Goal: Information Seeking & Learning: Learn about a topic

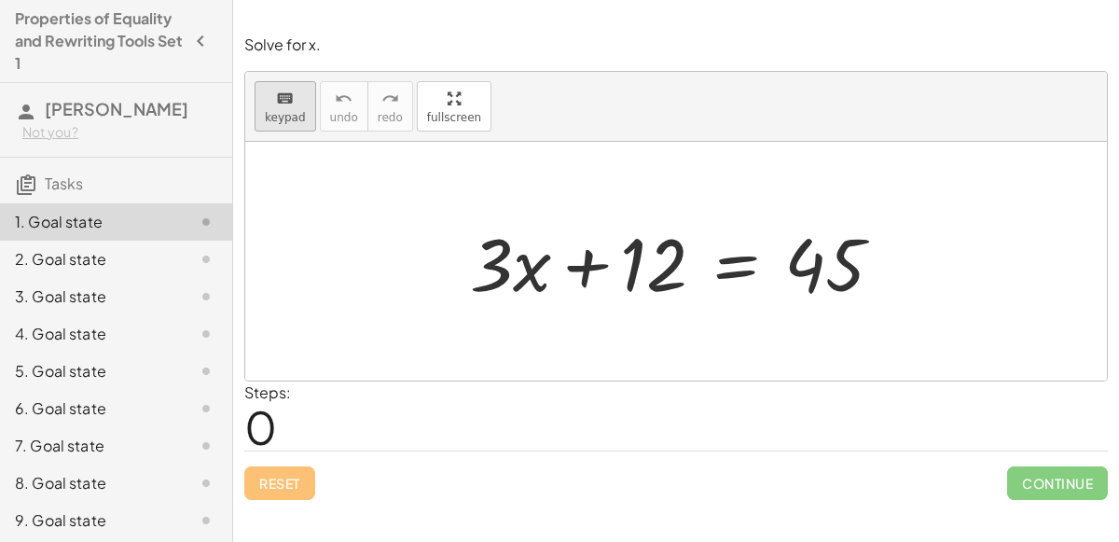
click at [276, 120] on span "keypad" at bounding box center [285, 117] width 41 height 13
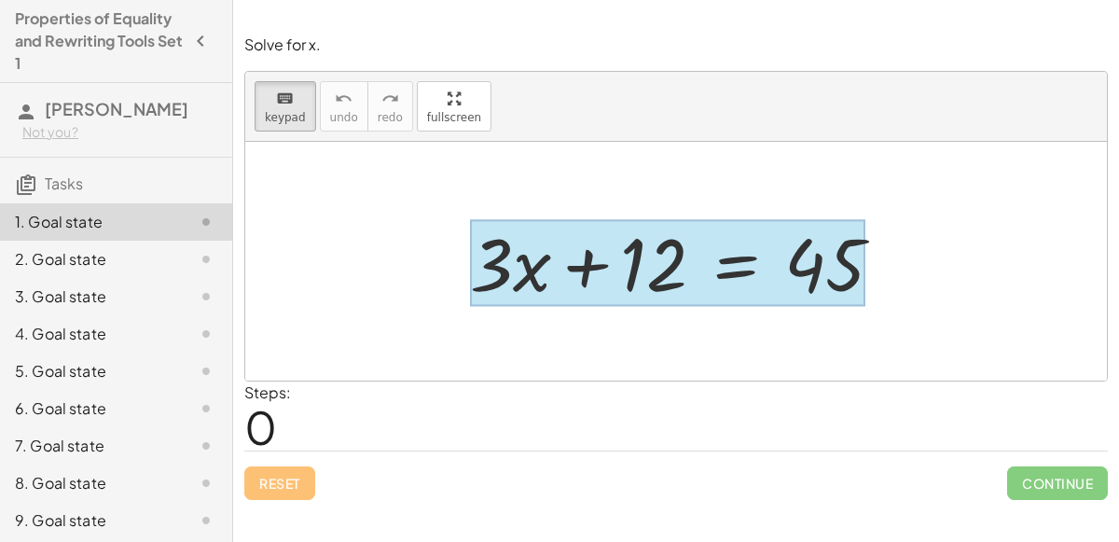
click at [728, 280] on div at bounding box center [667, 263] width 395 height 87
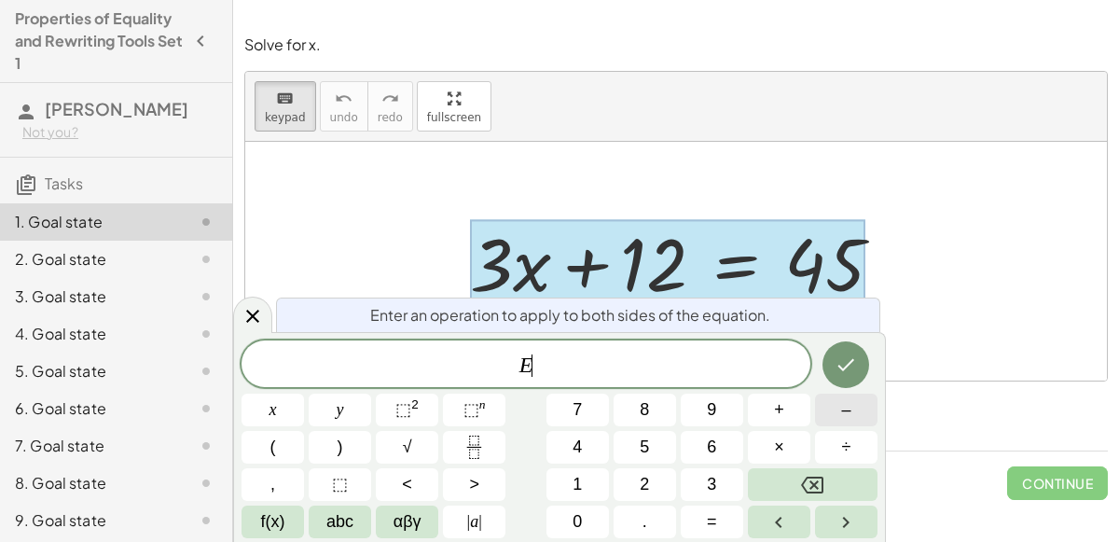
click at [820, 412] on button "–" at bounding box center [846, 409] width 62 height 33
click at [629, 485] on button "2" at bounding box center [645, 484] width 62 height 33
click at [821, 486] on icon "Backspace" at bounding box center [812, 485] width 22 height 22
click at [559, 487] on button "1" at bounding box center [577, 484] width 62 height 33
click at [656, 476] on button "2" at bounding box center [645, 484] width 62 height 33
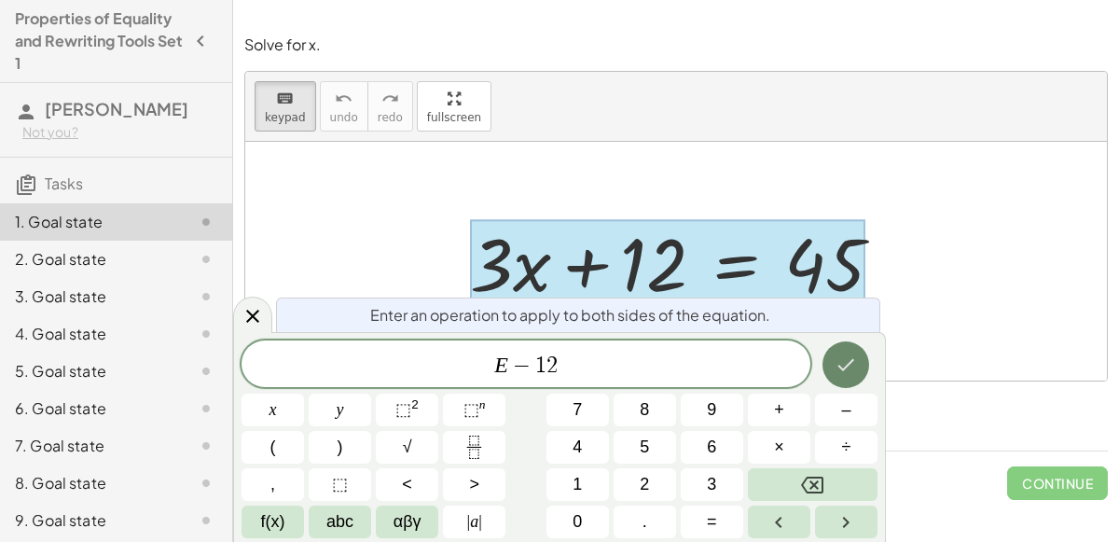
click at [842, 367] on icon "Done" at bounding box center [846, 365] width 17 height 12
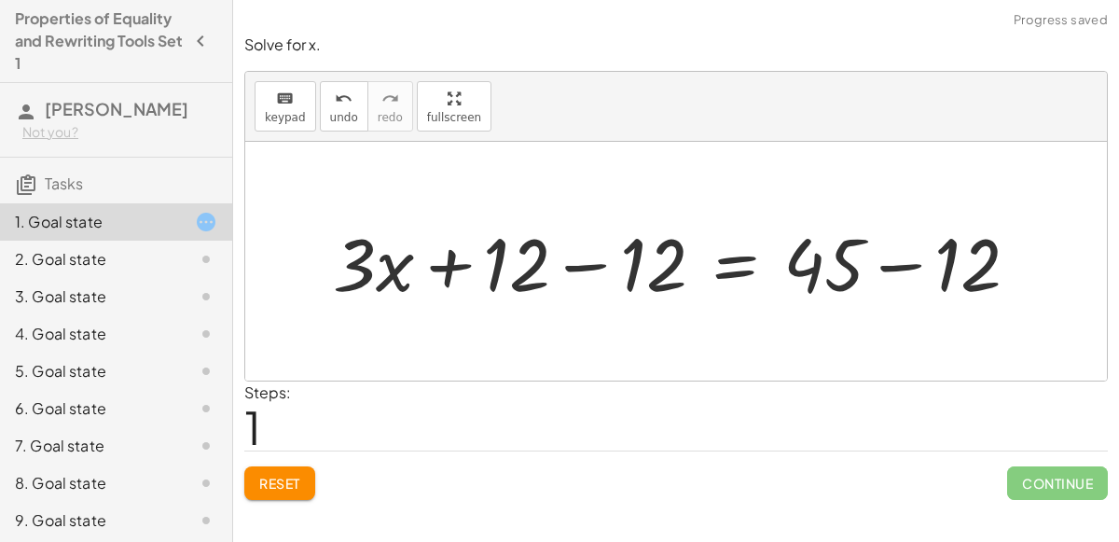
click at [593, 269] on div at bounding box center [684, 262] width 720 height 96
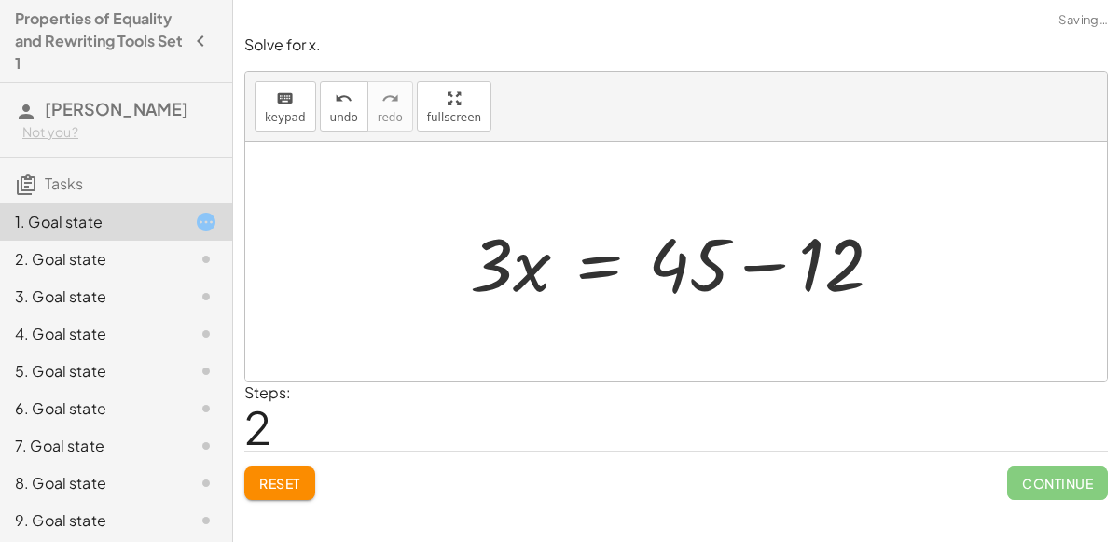
click at [753, 262] on div at bounding box center [684, 262] width 447 height 96
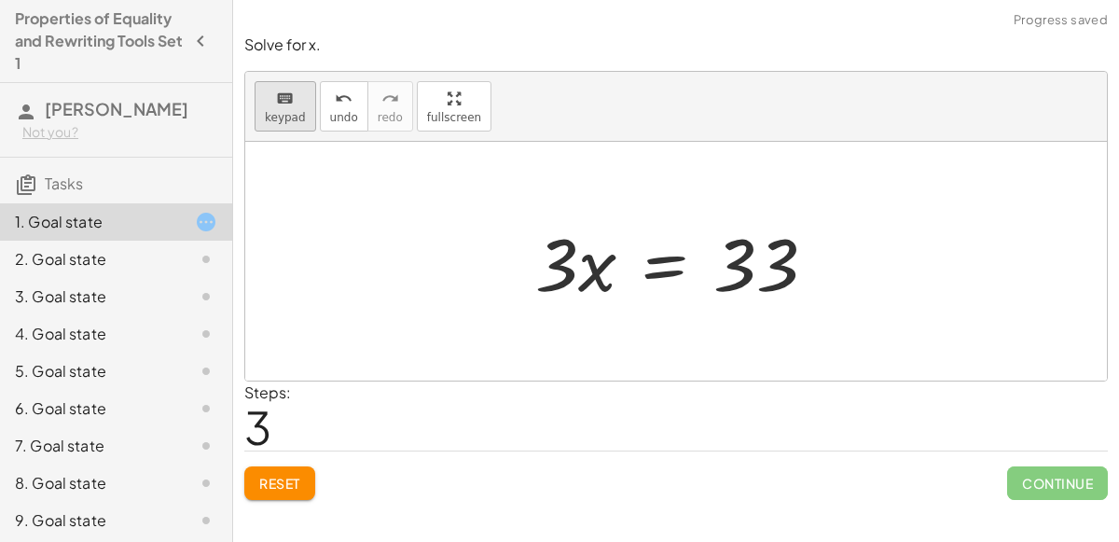
click at [295, 111] on span "keypad" at bounding box center [285, 117] width 41 height 13
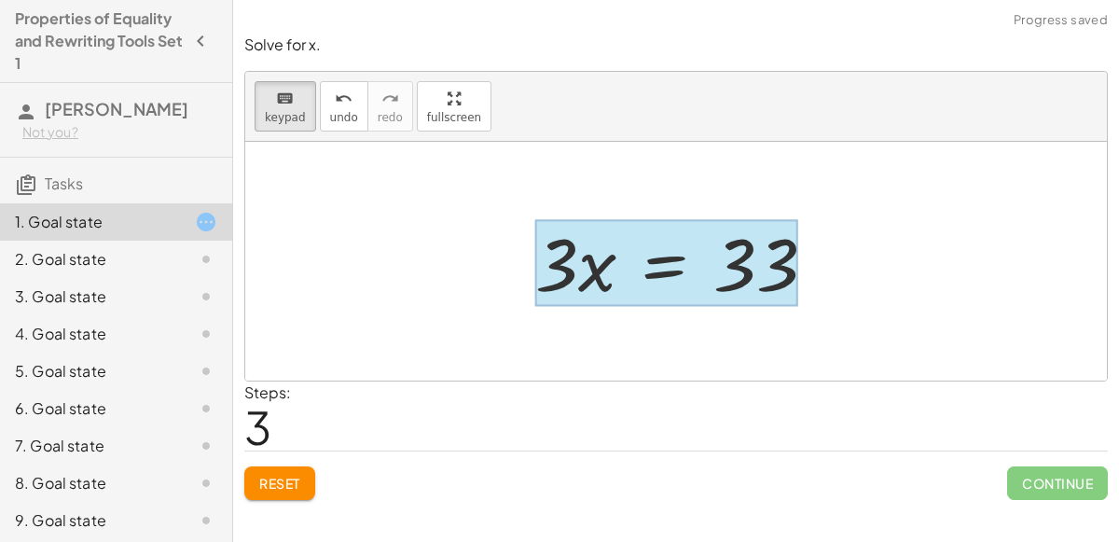
click at [655, 275] on div at bounding box center [666, 263] width 263 height 87
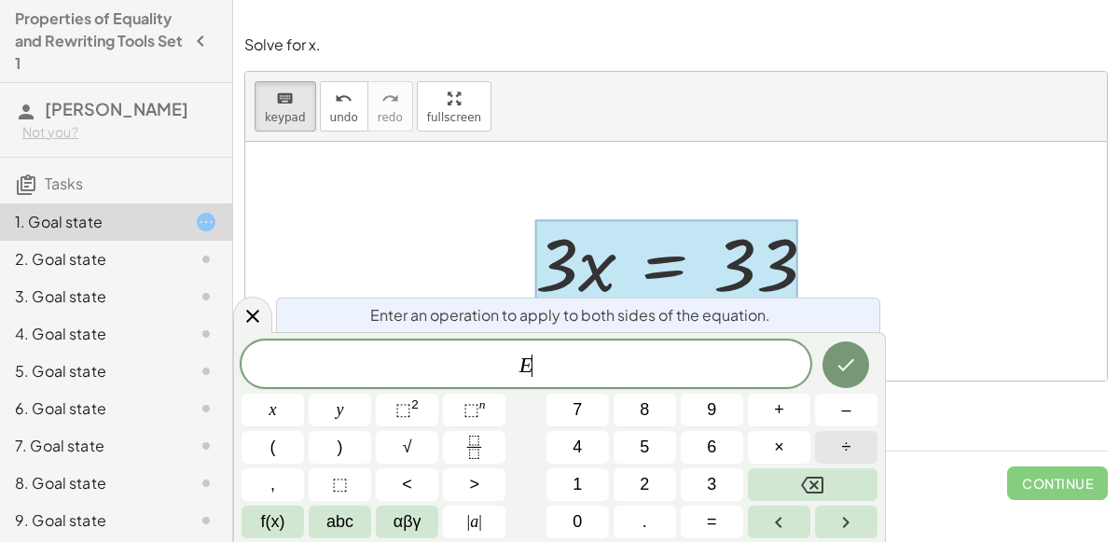
click at [835, 447] on button "÷" at bounding box center [846, 447] width 62 height 33
click at [712, 480] on span "3" at bounding box center [711, 484] width 9 height 25
click at [844, 360] on icon "Done" at bounding box center [846, 364] width 22 height 22
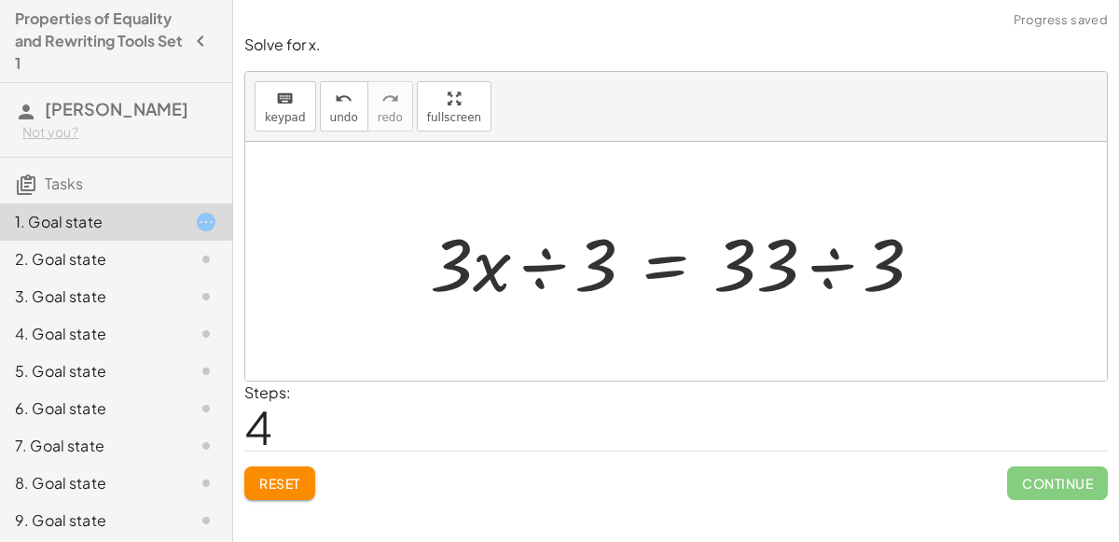
click at [522, 264] on div at bounding box center [684, 262] width 526 height 96
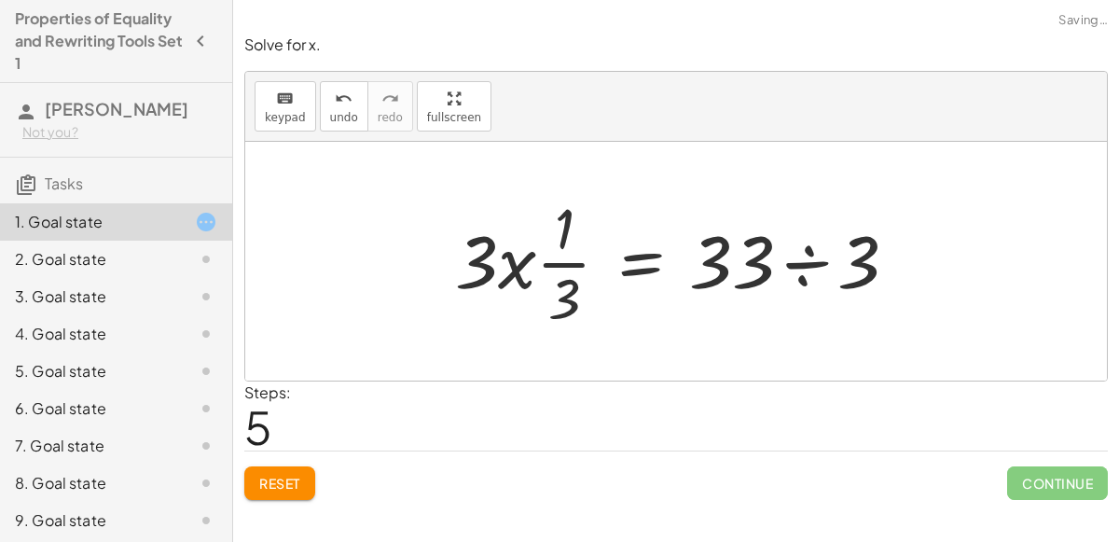
click at [558, 261] on div at bounding box center [684, 261] width 476 height 144
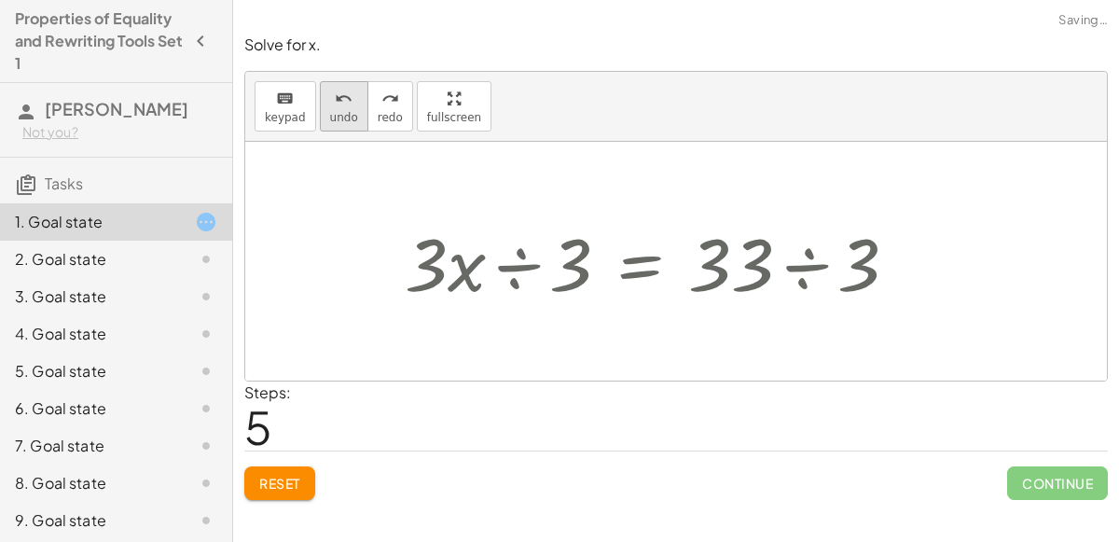
click at [320, 104] on button "undo undo" at bounding box center [344, 106] width 48 height 50
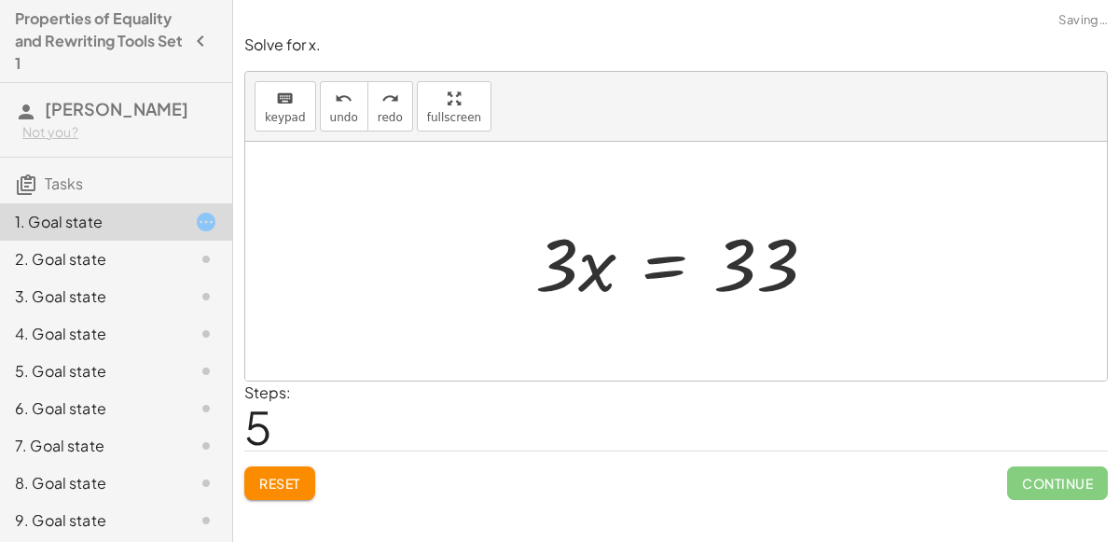
click at [670, 266] on div at bounding box center [683, 262] width 314 height 96
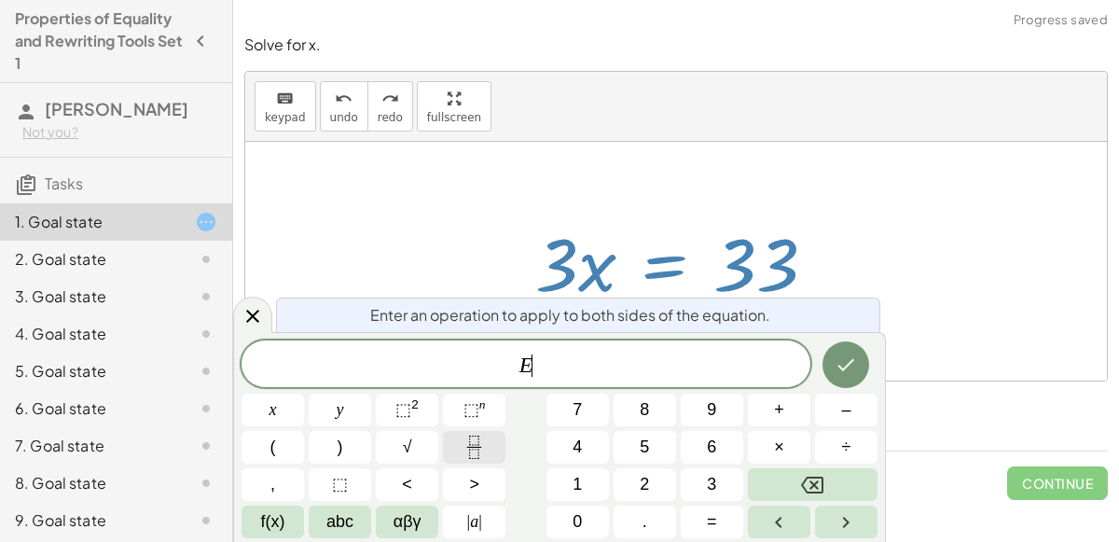
click at [479, 439] on icon "Fraction" at bounding box center [473, 446] width 23 height 23
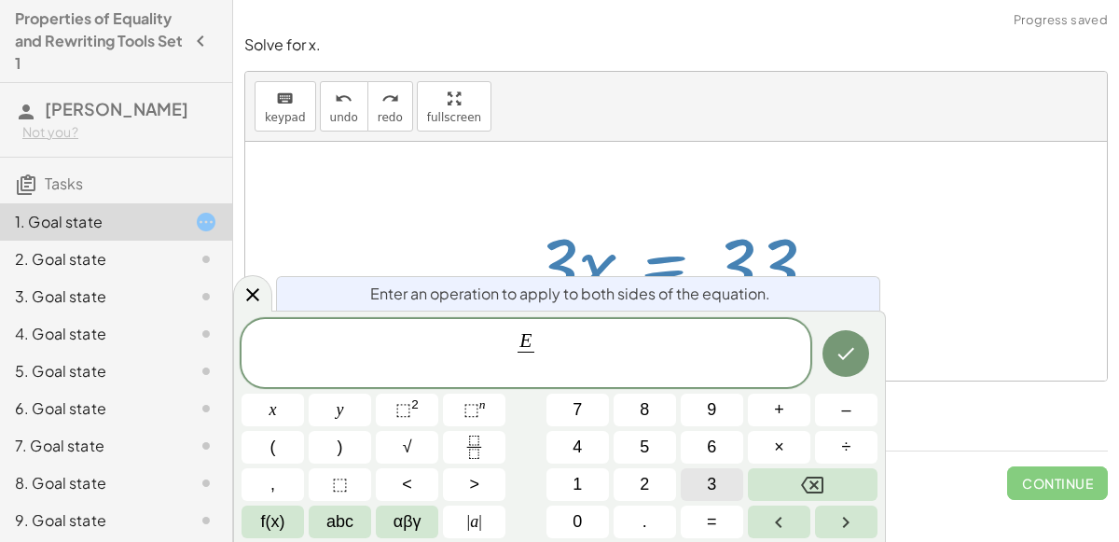
click at [712, 486] on span "3" at bounding box center [711, 484] width 9 height 25
click at [846, 361] on icon "Done" at bounding box center [846, 353] width 22 height 22
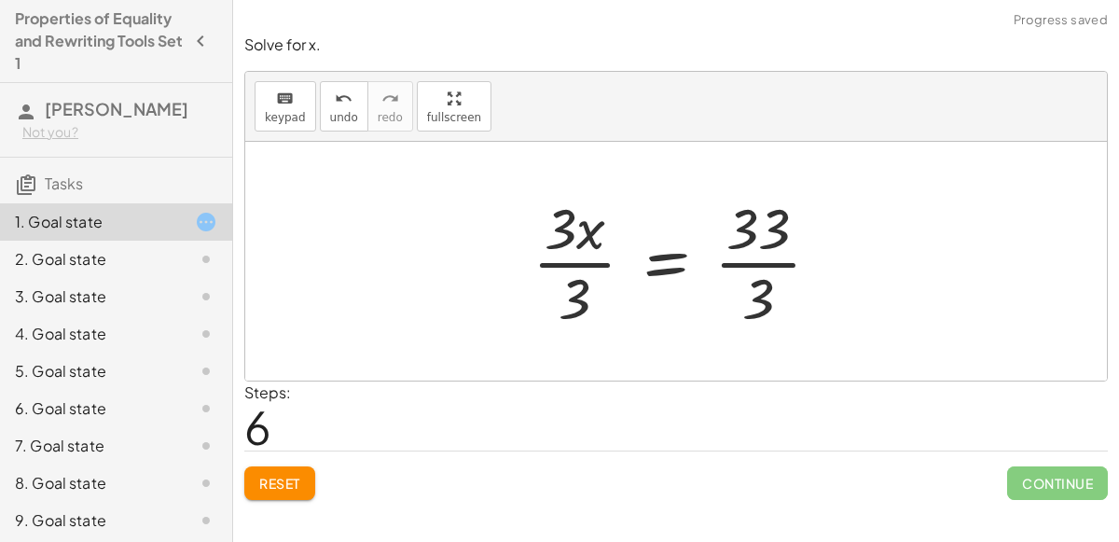
click at [586, 266] on div at bounding box center [683, 261] width 321 height 144
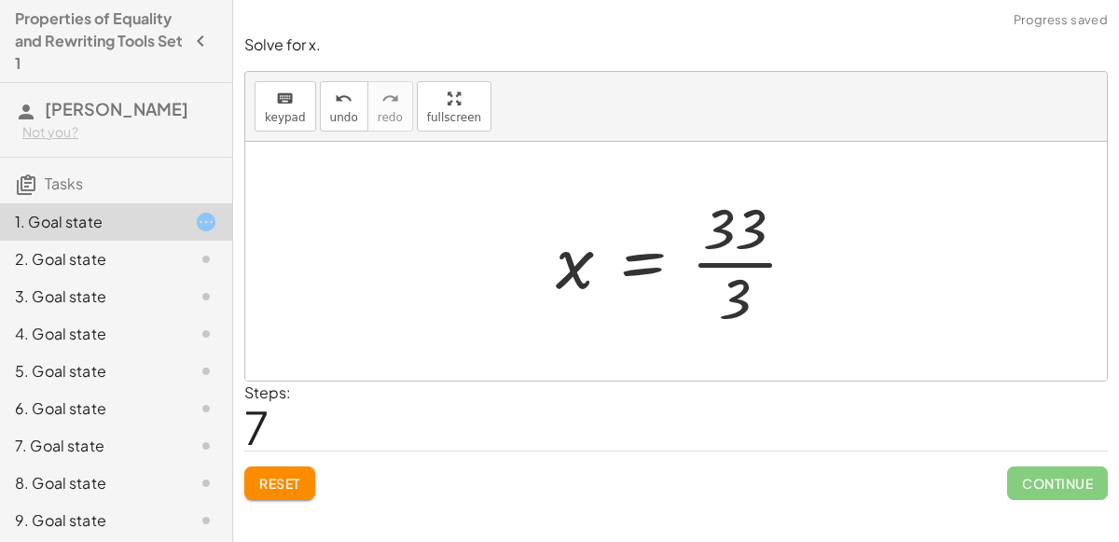
click at [738, 268] on div at bounding box center [683, 261] width 274 height 144
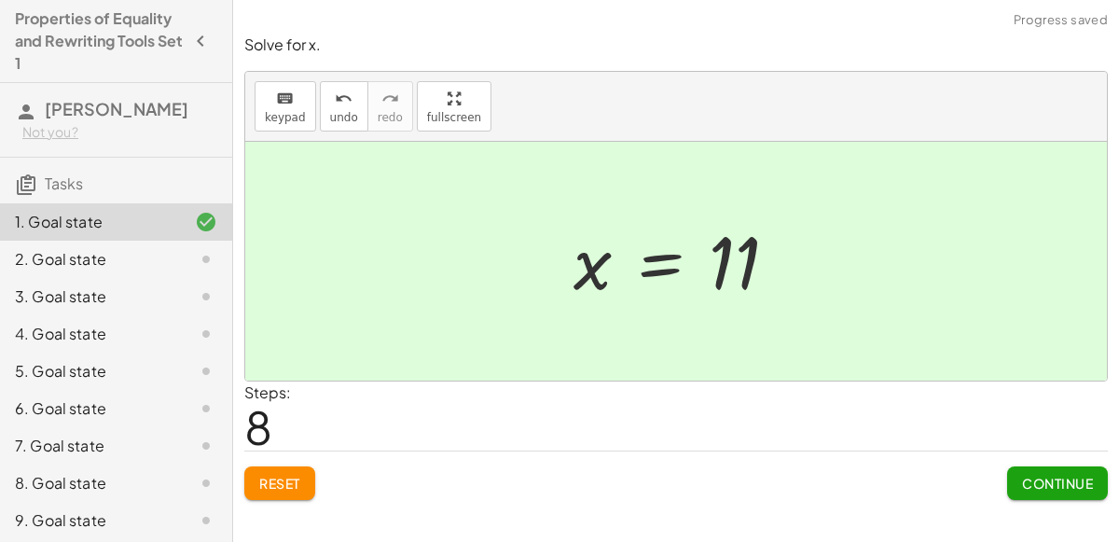
click at [200, 261] on icon at bounding box center [206, 259] width 22 height 22
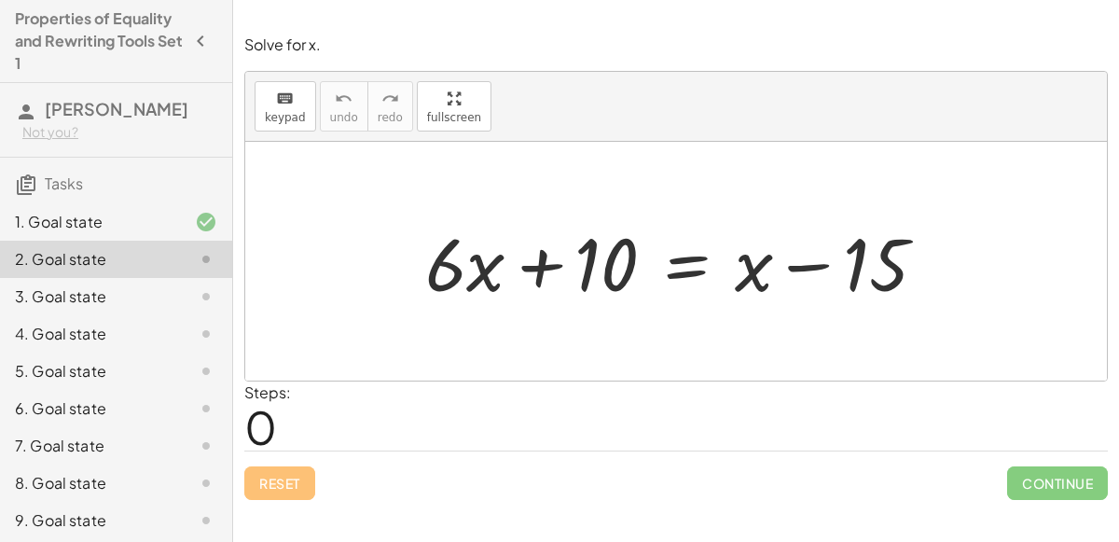
click at [815, 263] on div at bounding box center [683, 262] width 534 height 96
click at [879, 272] on div at bounding box center [683, 262] width 534 height 96
click at [276, 117] on span "keypad" at bounding box center [285, 117] width 41 height 13
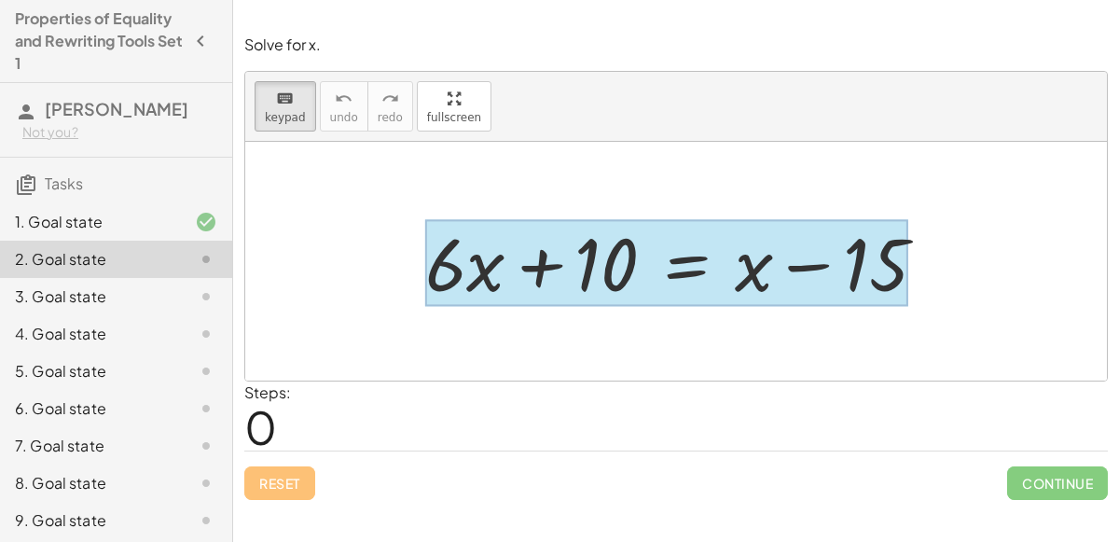
click at [690, 266] on div at bounding box center [666, 263] width 483 height 87
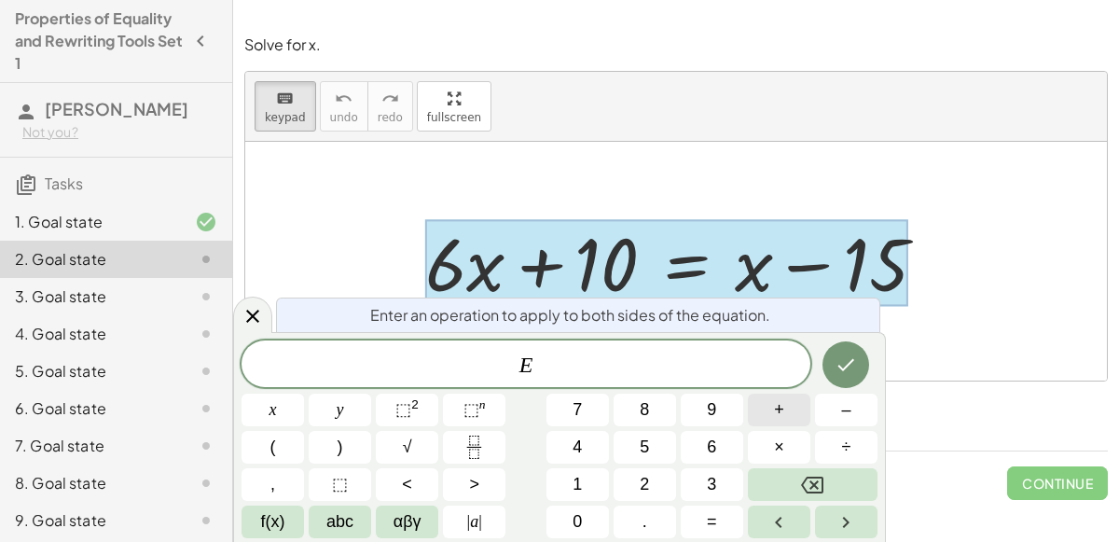
click at [771, 415] on button "+" at bounding box center [779, 409] width 62 height 33
click at [566, 480] on button "1" at bounding box center [577, 484] width 62 height 33
click at [626, 449] on button "5" at bounding box center [645, 447] width 62 height 33
click at [856, 371] on icon "Done" at bounding box center [846, 364] width 22 height 22
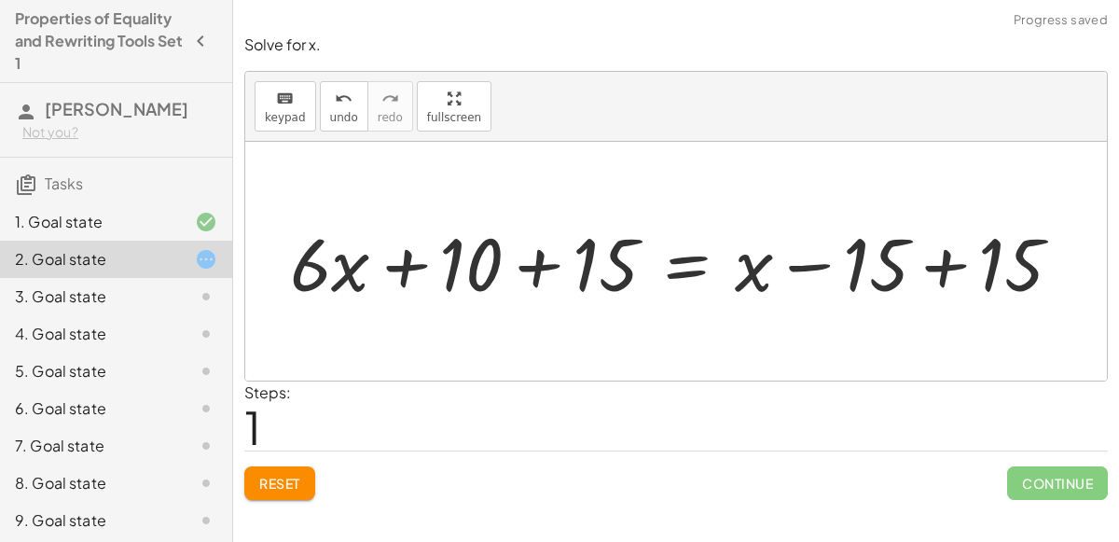
click at [942, 266] on div at bounding box center [684, 262] width 806 height 96
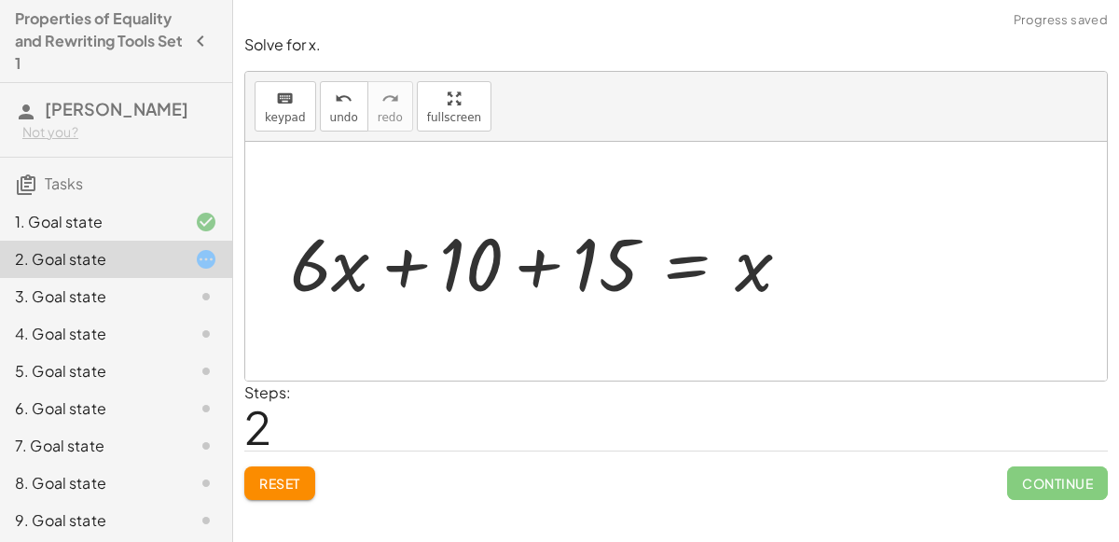
click at [534, 264] on div at bounding box center [548, 262] width 534 height 96
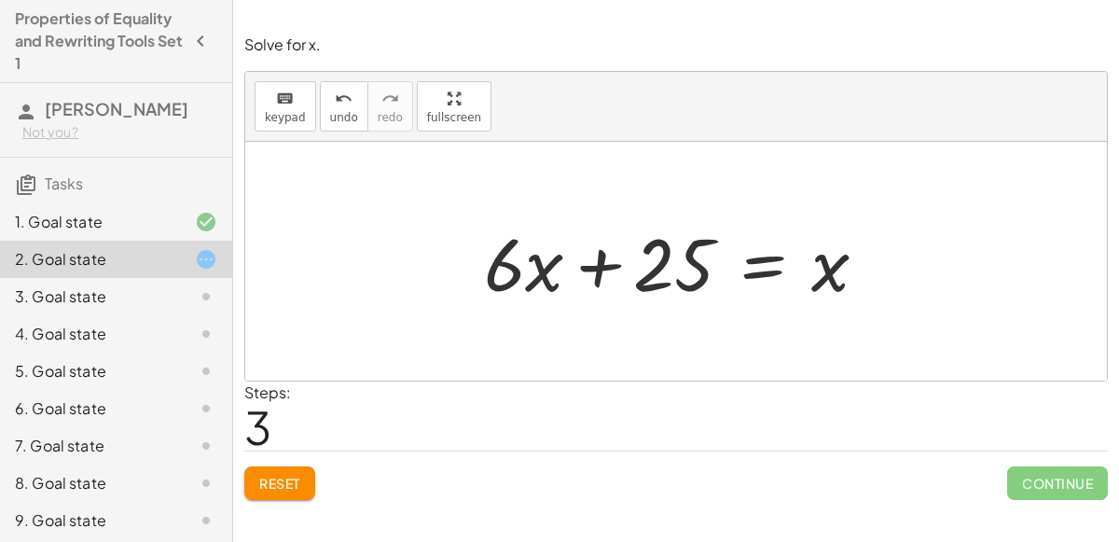
click at [595, 269] on div at bounding box center [683, 262] width 417 height 96
click at [148, 288] on div "3. Goal state" at bounding box center [90, 296] width 150 height 22
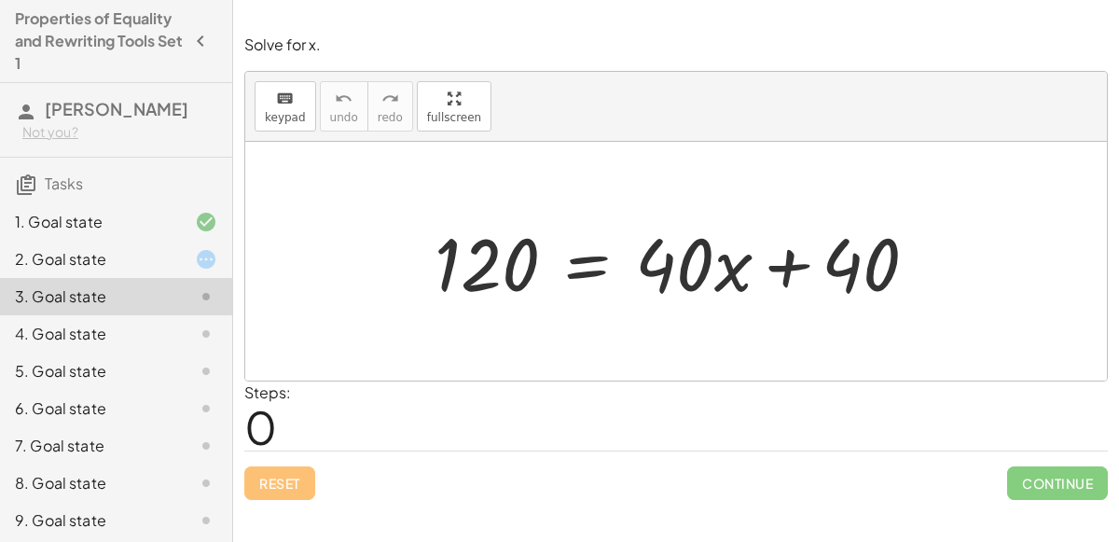
click at [572, 272] on div at bounding box center [683, 262] width 517 height 96
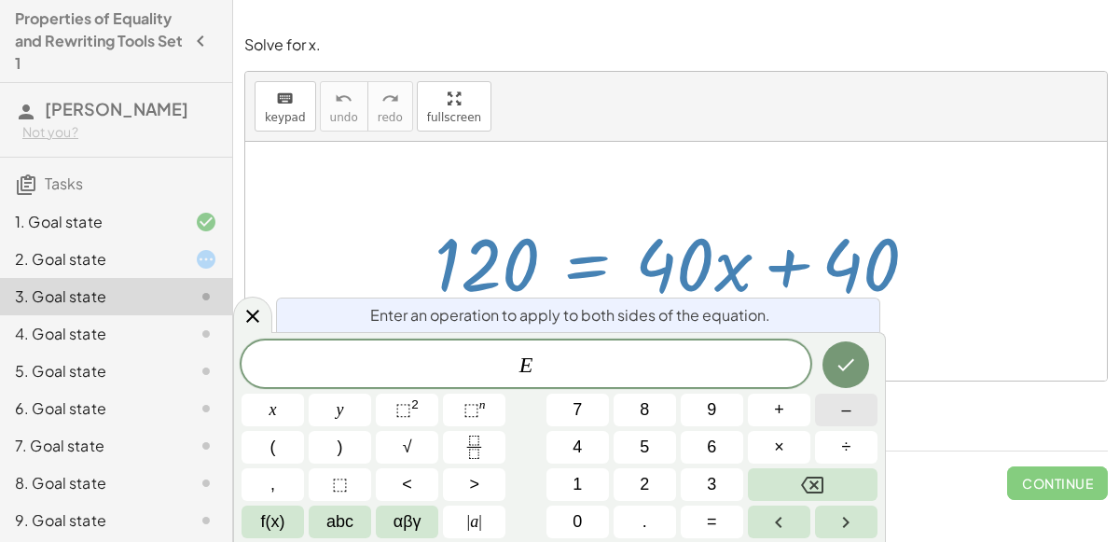
click at [859, 412] on button "–" at bounding box center [846, 409] width 62 height 33
click at [582, 455] on button "4" at bounding box center [577, 447] width 62 height 33
click at [583, 515] on button "0" at bounding box center [577, 521] width 62 height 33
click at [843, 357] on icon "Done" at bounding box center [846, 364] width 22 height 22
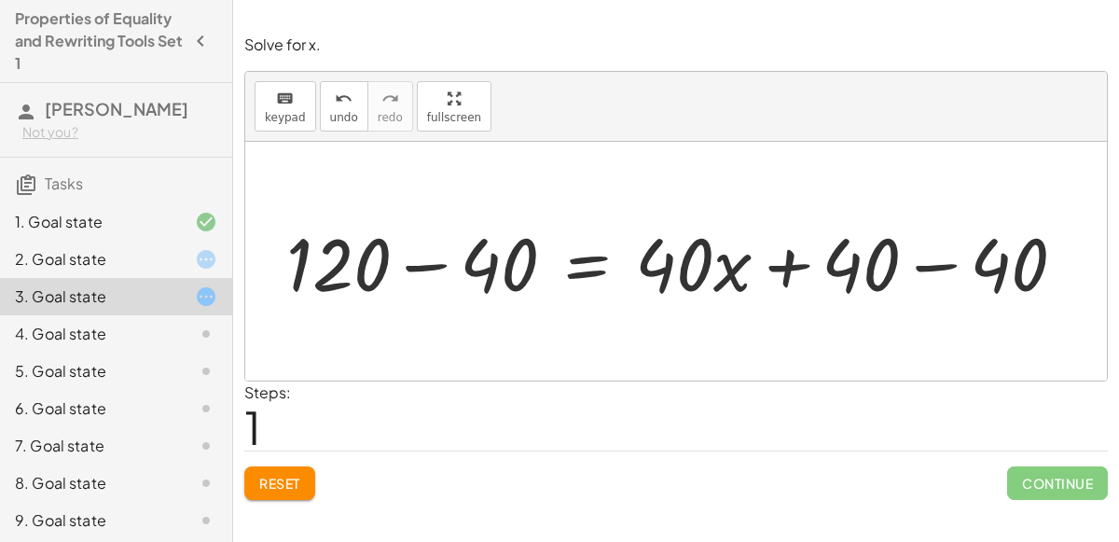
click at [440, 267] on div at bounding box center [683, 262] width 813 height 96
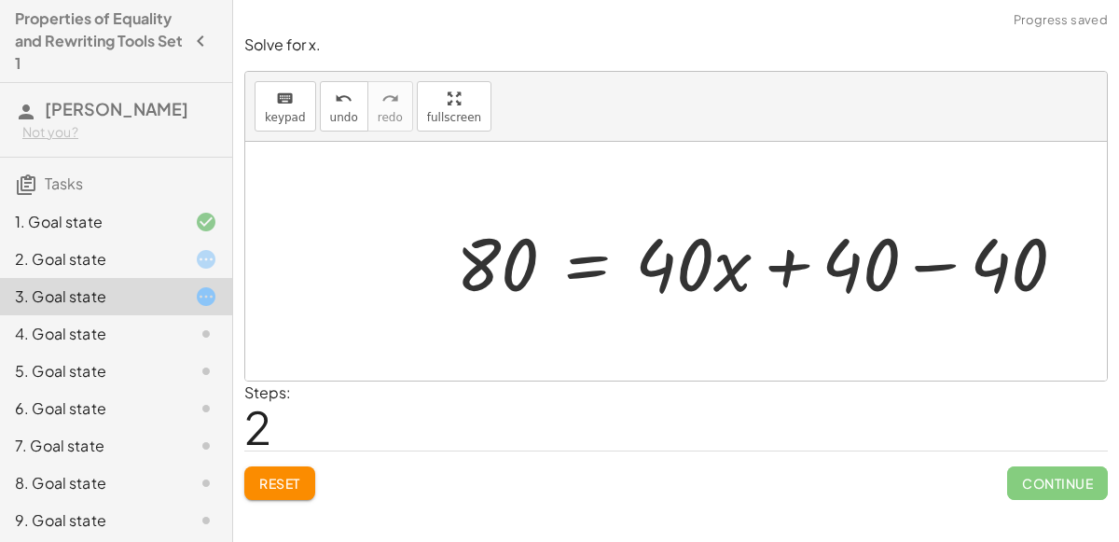
click at [926, 265] on div at bounding box center [768, 262] width 643 height 96
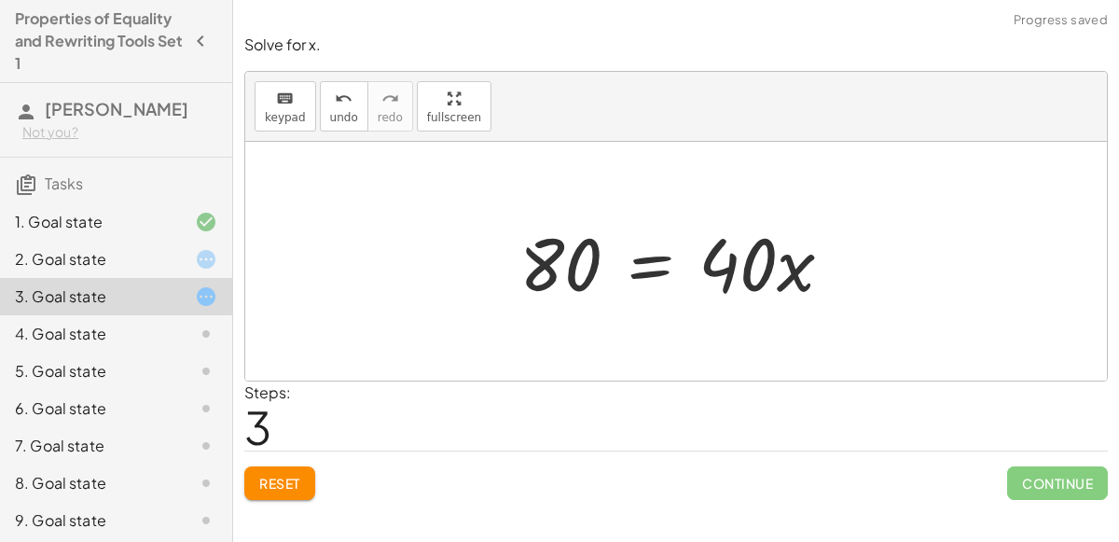
click at [641, 261] on div at bounding box center [683, 262] width 347 height 96
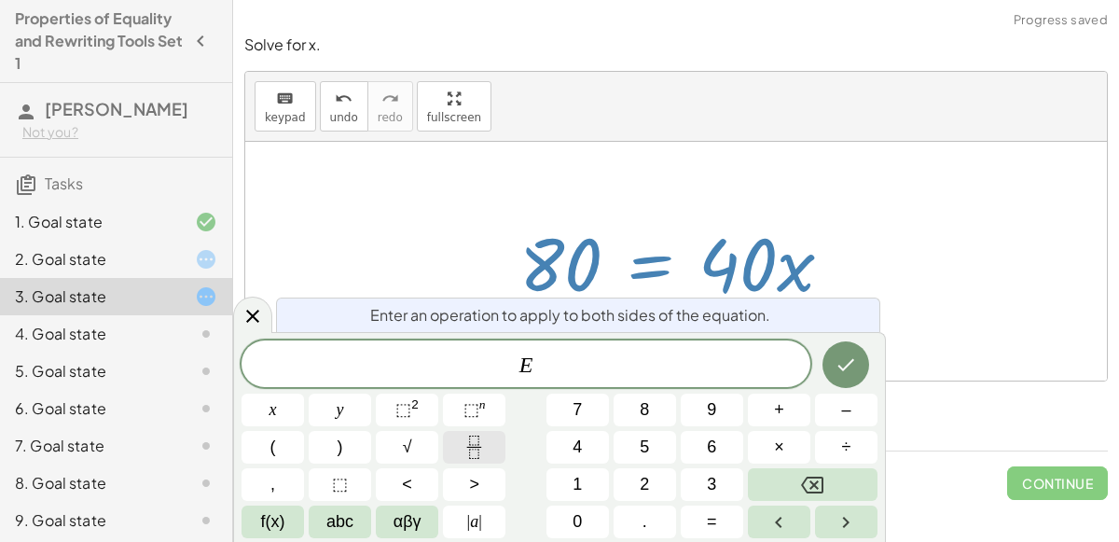
click at [477, 449] on icon "Fraction" at bounding box center [473, 446] width 23 height 23
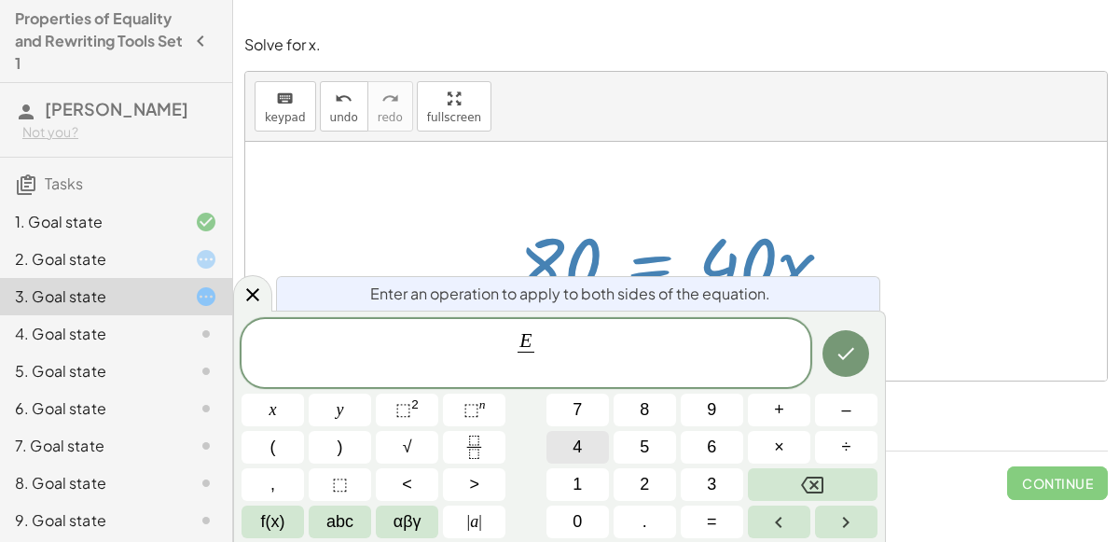
click at [576, 447] on span "4" at bounding box center [577, 447] width 9 height 25
click at [579, 517] on span "0" at bounding box center [577, 521] width 9 height 25
click at [853, 347] on icon "Done" at bounding box center [846, 353] width 22 height 22
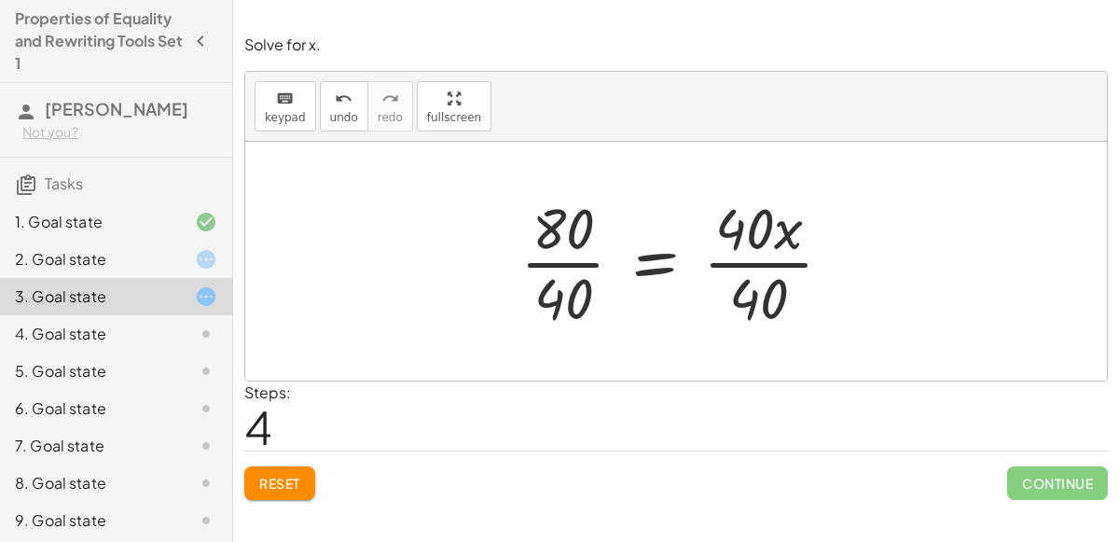
click at [738, 270] on div at bounding box center [684, 261] width 346 height 144
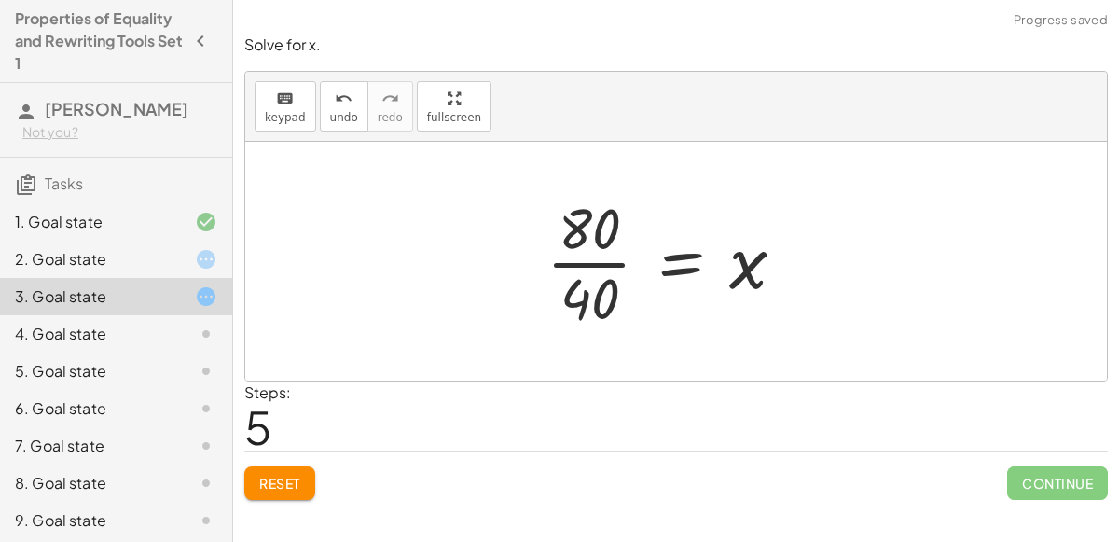
click at [578, 254] on div at bounding box center [673, 261] width 272 height 144
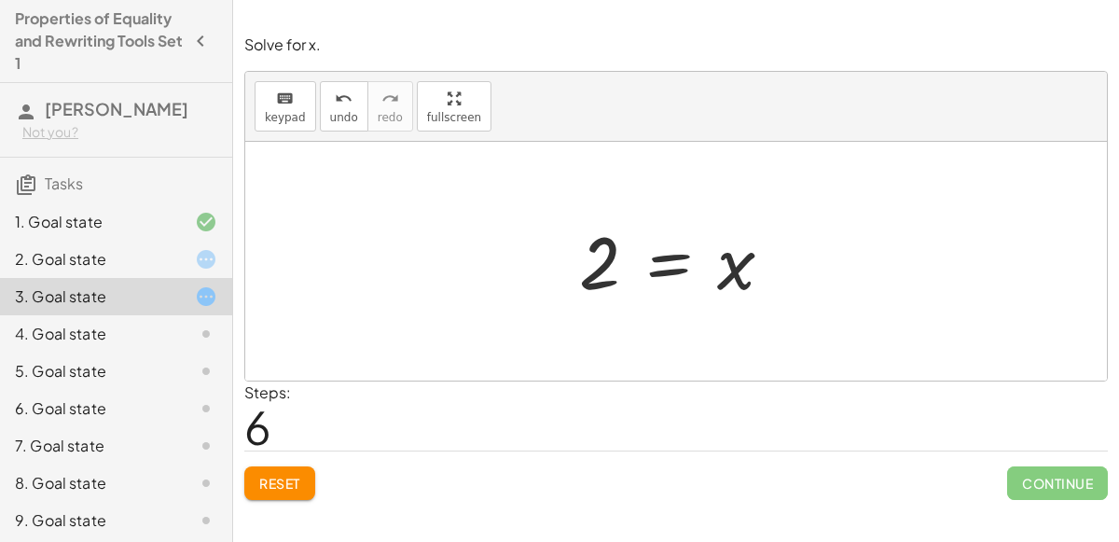
click at [590, 273] on div at bounding box center [684, 261] width 228 height 92
click at [672, 266] on div at bounding box center [684, 261] width 228 height 92
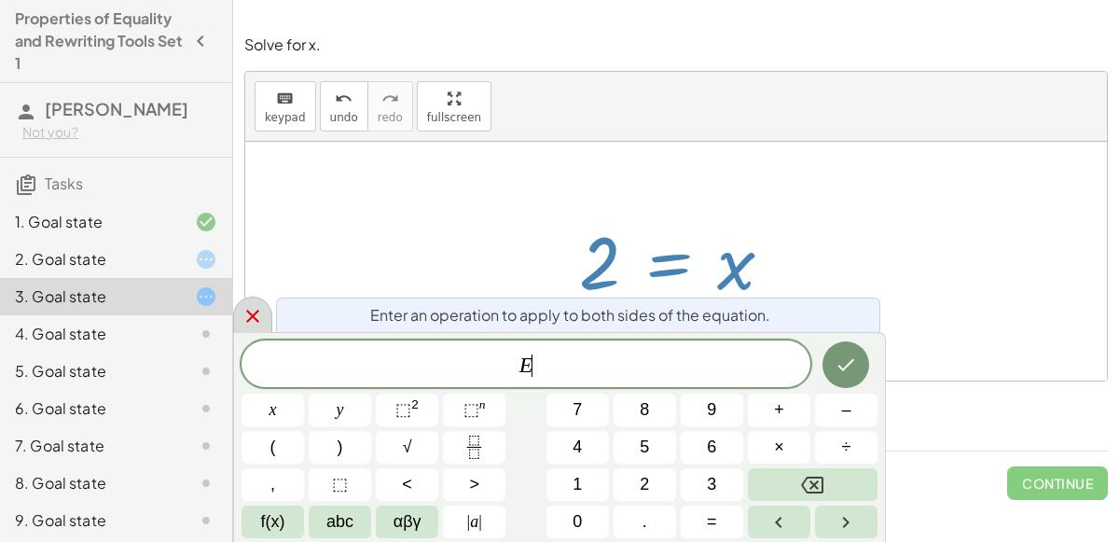
click at [253, 308] on icon at bounding box center [253, 316] width 22 height 22
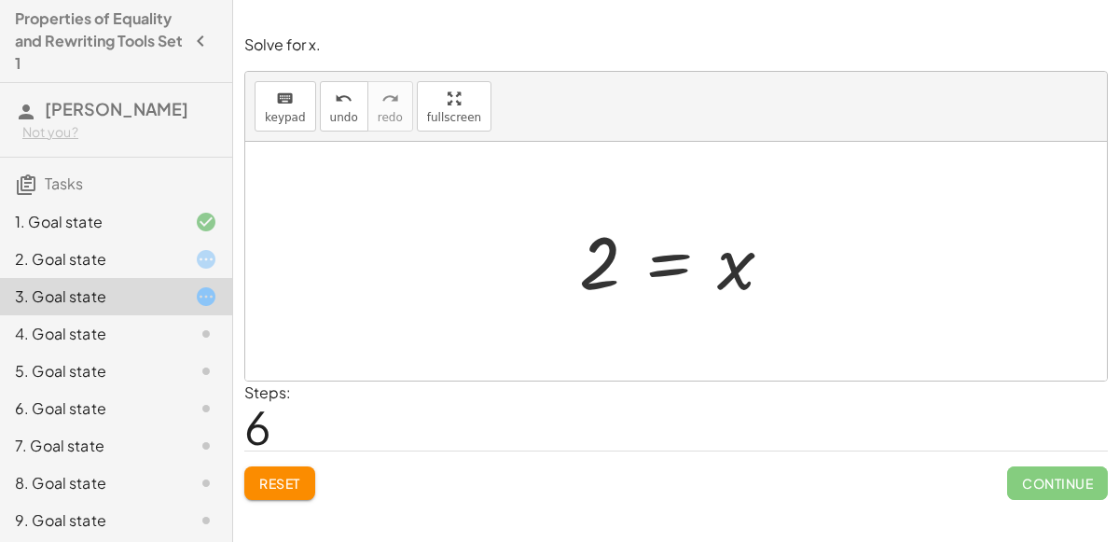
click at [215, 327] on icon at bounding box center [206, 334] width 22 height 22
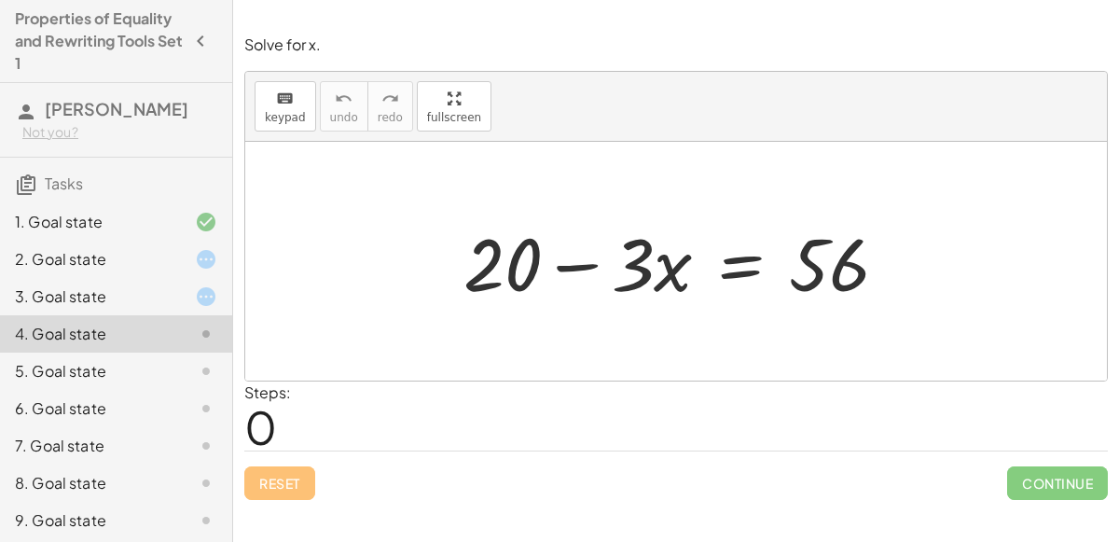
click at [200, 295] on icon at bounding box center [206, 296] width 22 height 22
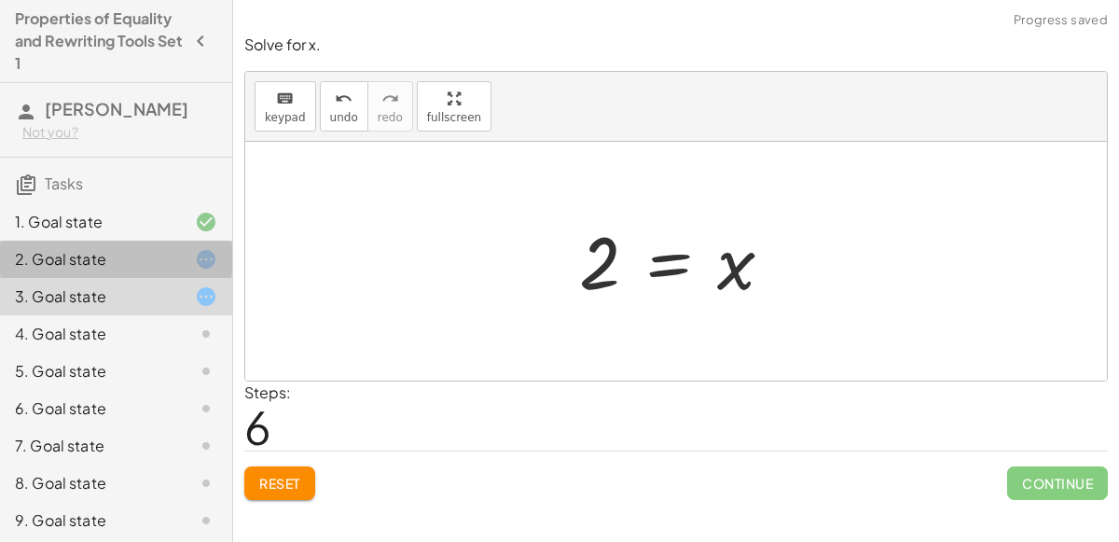
click at [184, 263] on div at bounding box center [191, 259] width 52 height 22
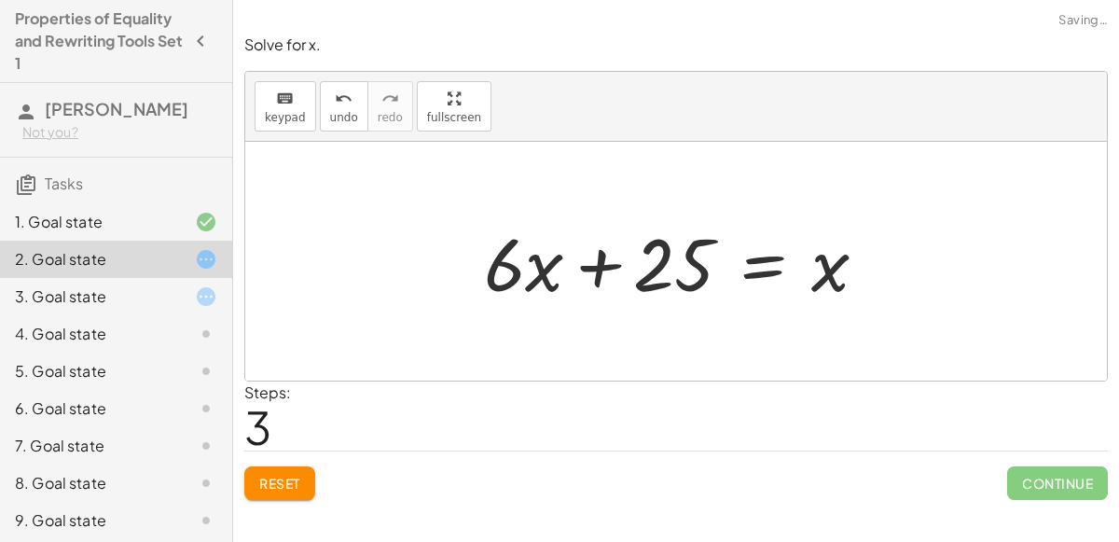
click at [192, 286] on div at bounding box center [191, 296] width 52 height 22
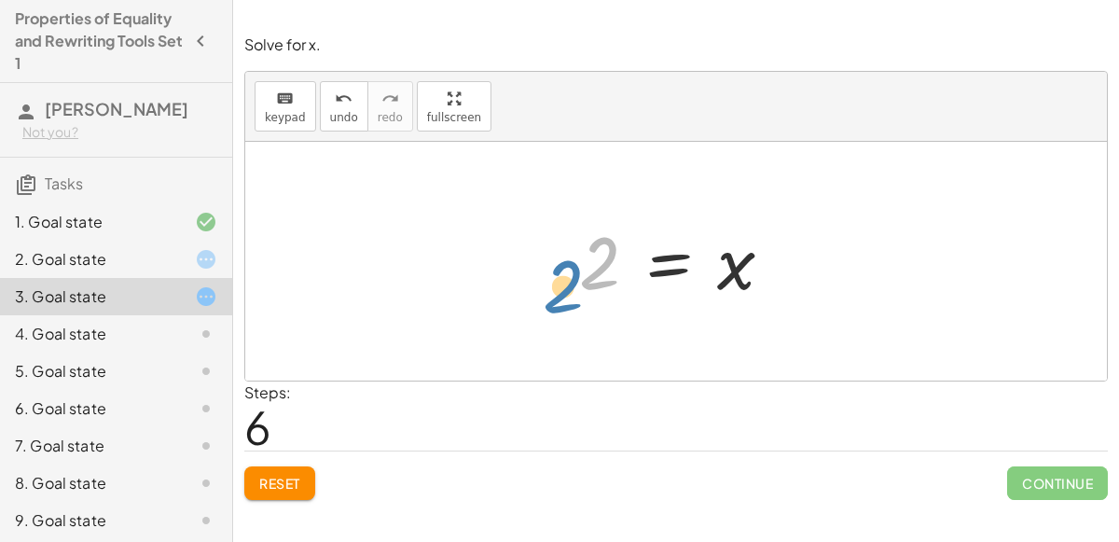
drag, startPoint x: 597, startPoint y: 268, endPoint x: 577, endPoint y: 283, distance: 25.2
click at [577, 283] on div at bounding box center [684, 261] width 228 height 92
drag, startPoint x: 663, startPoint y: 258, endPoint x: 652, endPoint y: 255, distance: 11.5
click at [652, 255] on div at bounding box center [684, 261] width 228 height 92
drag, startPoint x: 597, startPoint y: 261, endPoint x: 784, endPoint y: 265, distance: 187.5
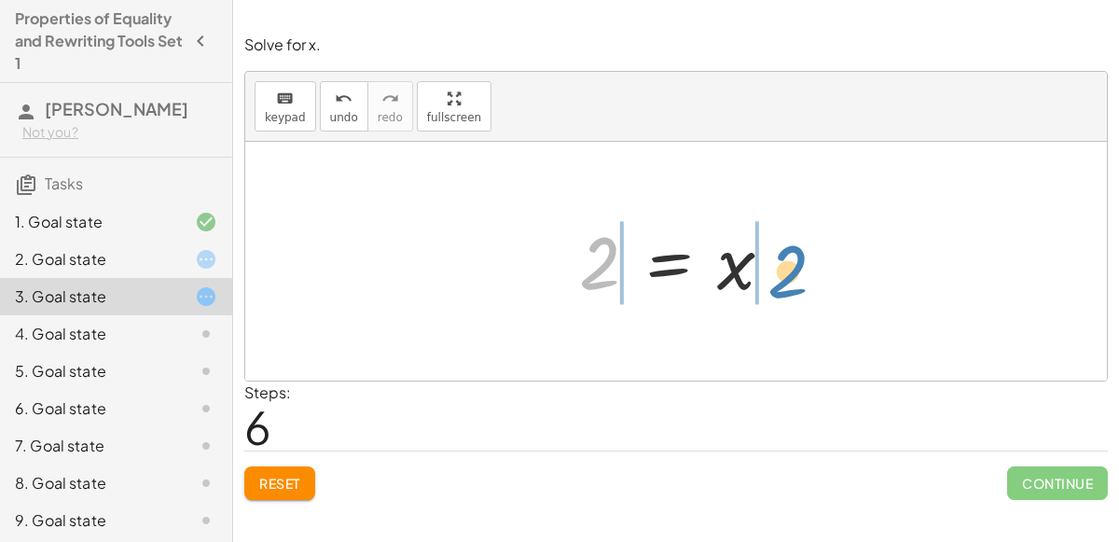
click at [784, 265] on div at bounding box center [684, 261] width 228 height 92
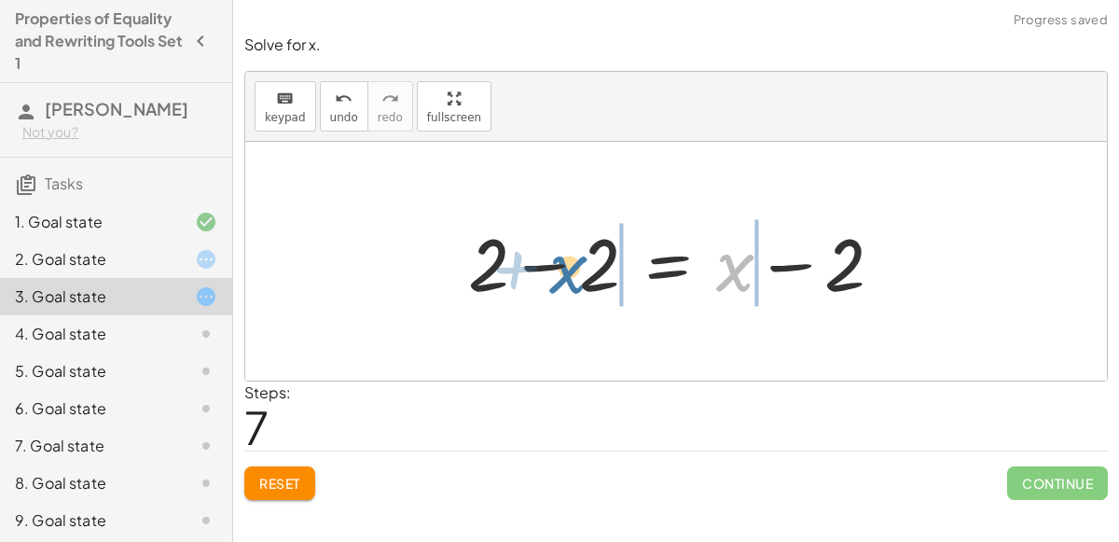
drag, startPoint x: 739, startPoint y: 273, endPoint x: 568, endPoint y: 272, distance: 171.6
click at [568, 272] on div at bounding box center [683, 262] width 449 height 96
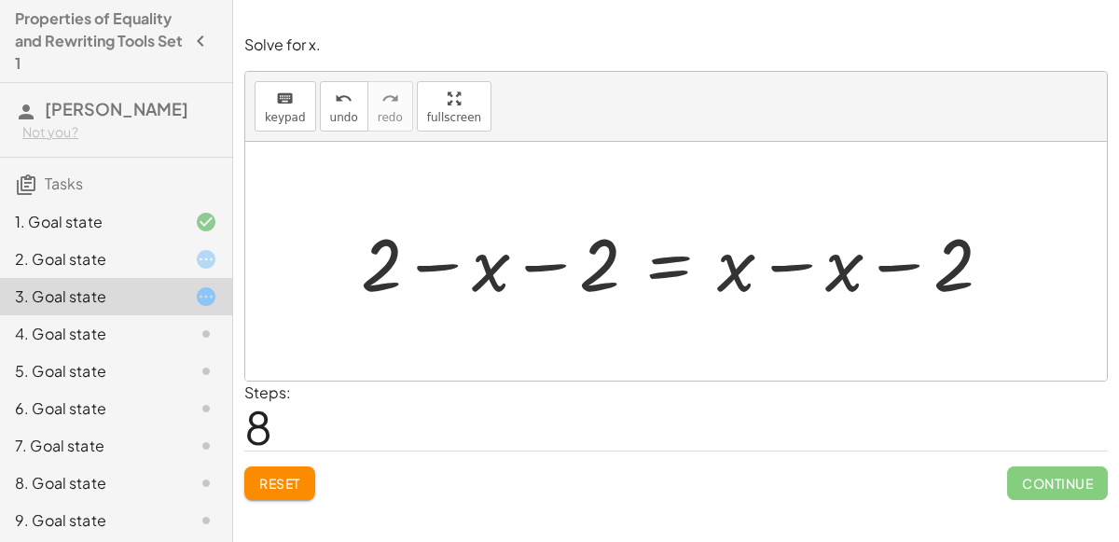
click at [462, 269] on div at bounding box center [684, 262] width 665 height 96
click at [417, 255] on div at bounding box center [684, 262] width 665 height 96
click at [337, 113] on span "undo" at bounding box center [344, 117] width 28 height 13
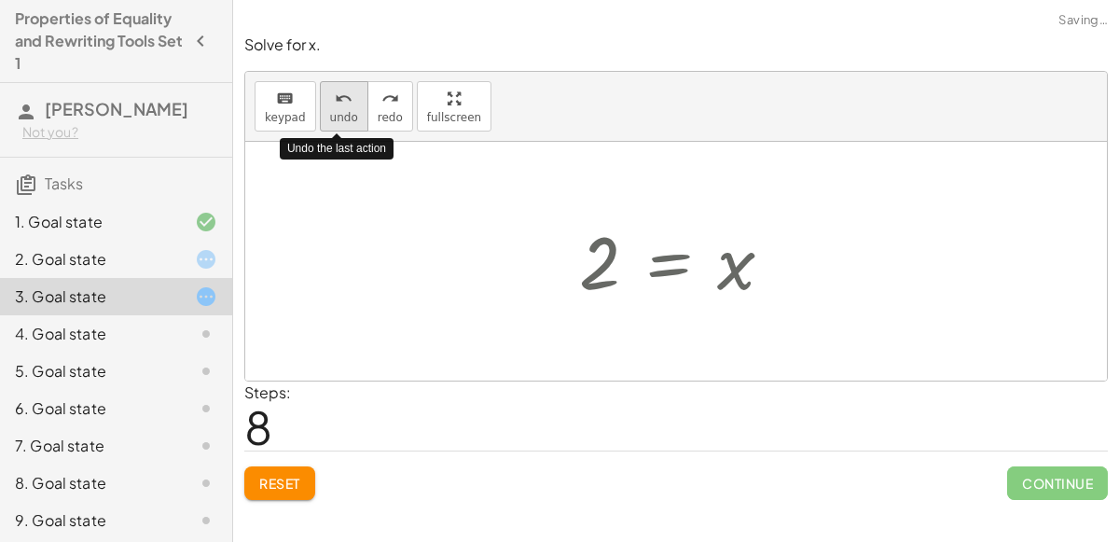
click at [337, 113] on span "undo" at bounding box center [344, 117] width 28 height 13
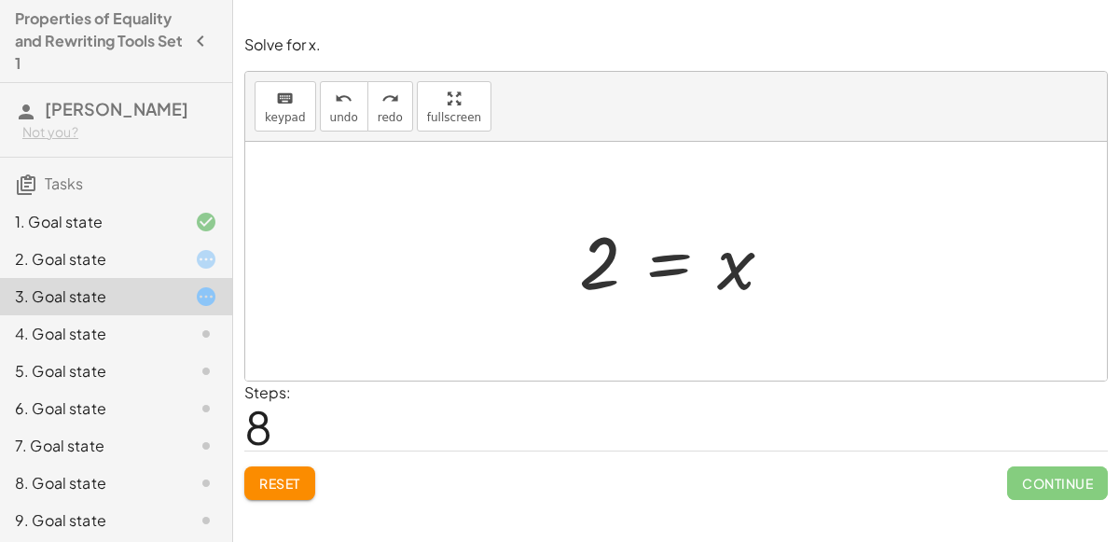
click at [118, 338] on div "4. Goal state" at bounding box center [90, 334] width 150 height 22
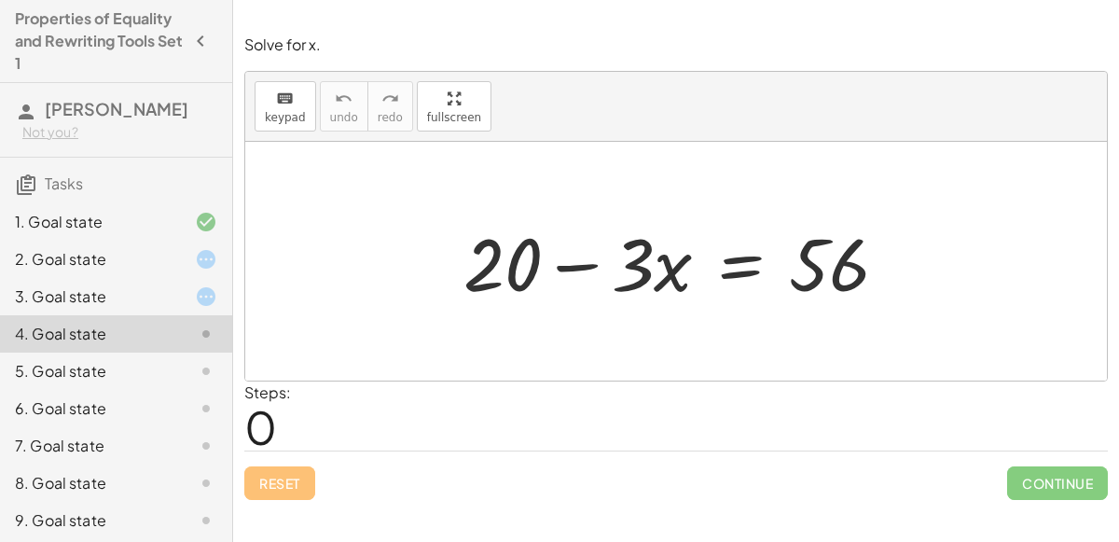
click at [190, 369] on div at bounding box center [191, 371] width 52 height 22
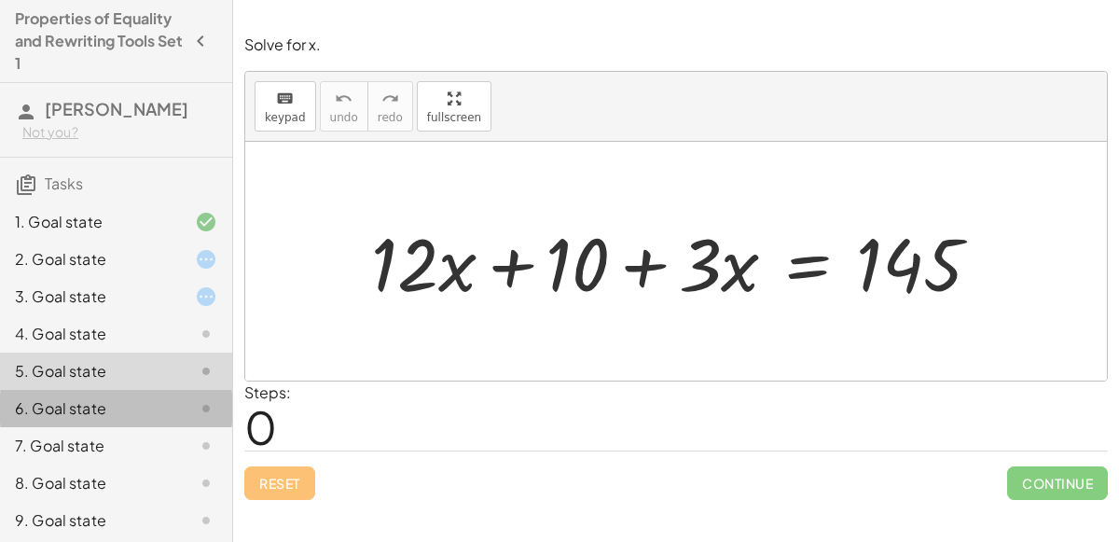
click at [186, 400] on div at bounding box center [191, 408] width 52 height 22
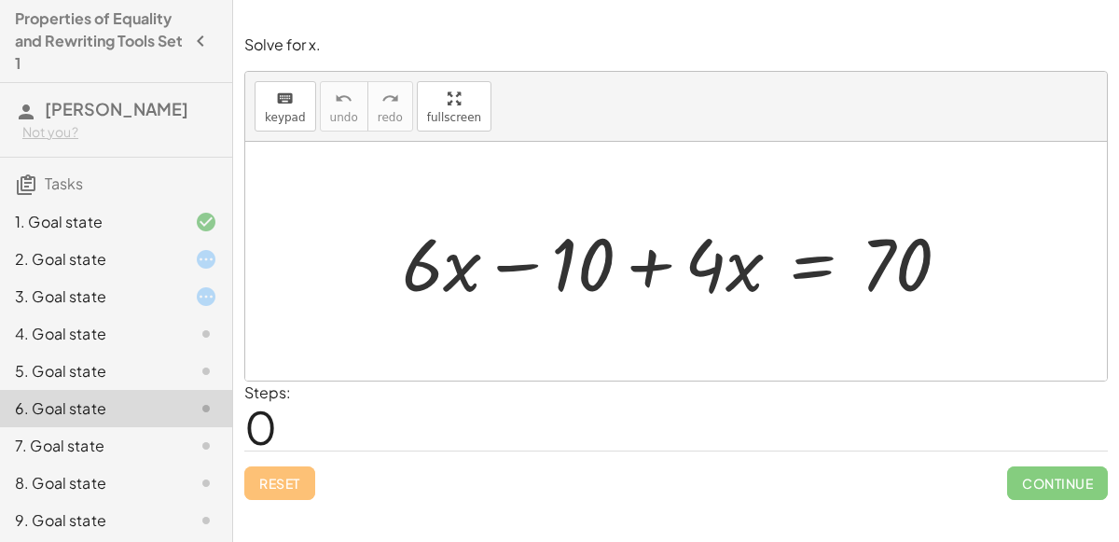
click at [163, 368] on div "5. Goal state" at bounding box center [90, 371] width 150 height 22
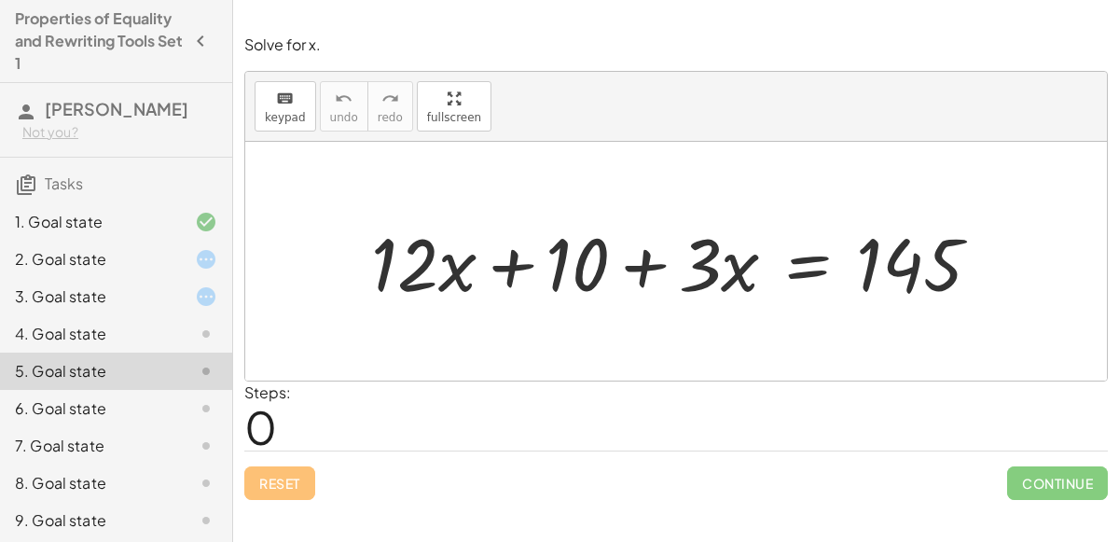
click at [153, 335] on div "4. Goal state" at bounding box center [90, 334] width 150 height 22
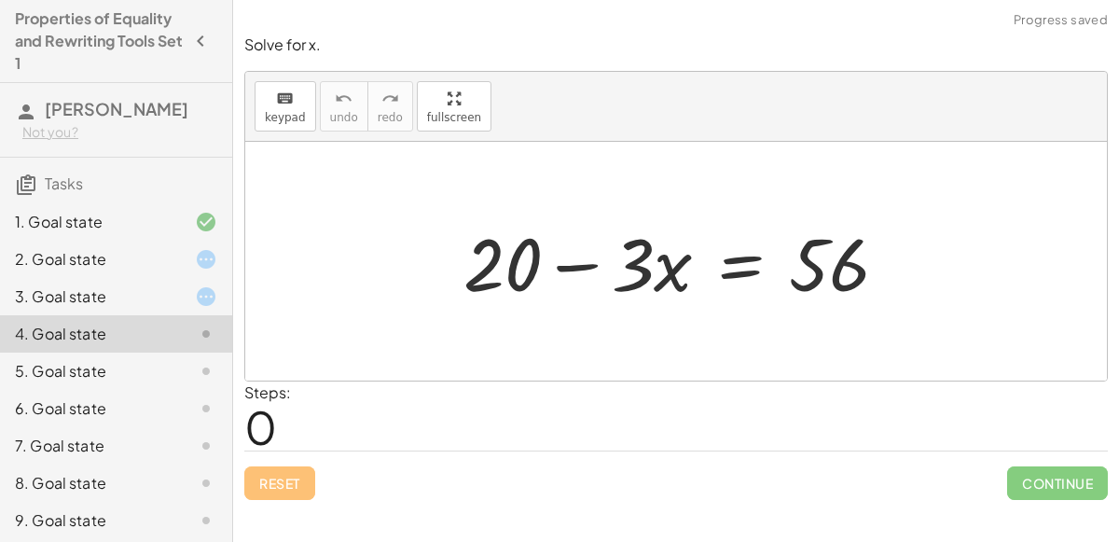
click at [196, 369] on icon at bounding box center [206, 371] width 22 height 22
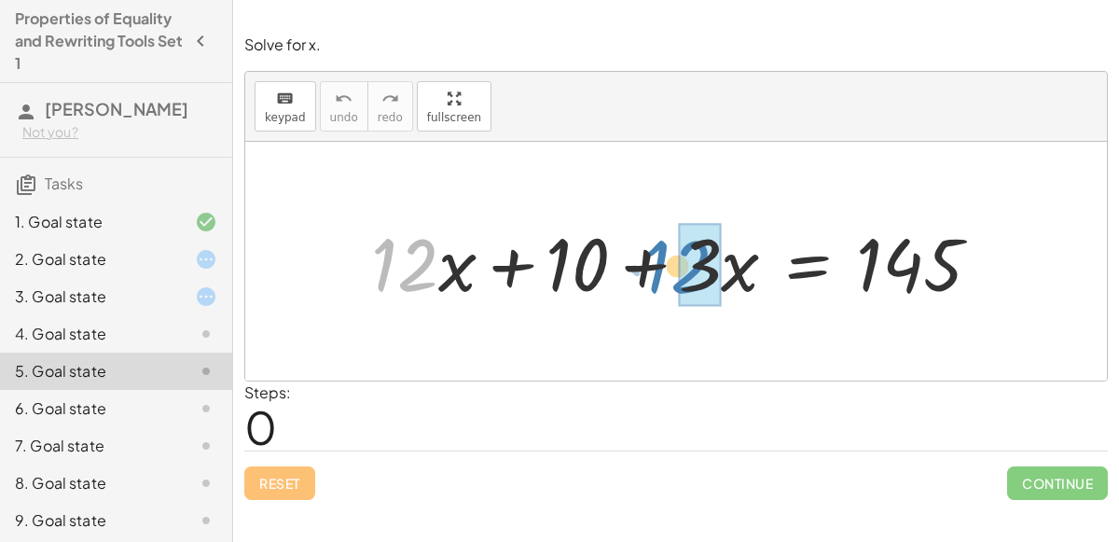
drag, startPoint x: 416, startPoint y: 267, endPoint x: 690, endPoint y: 268, distance: 274.1
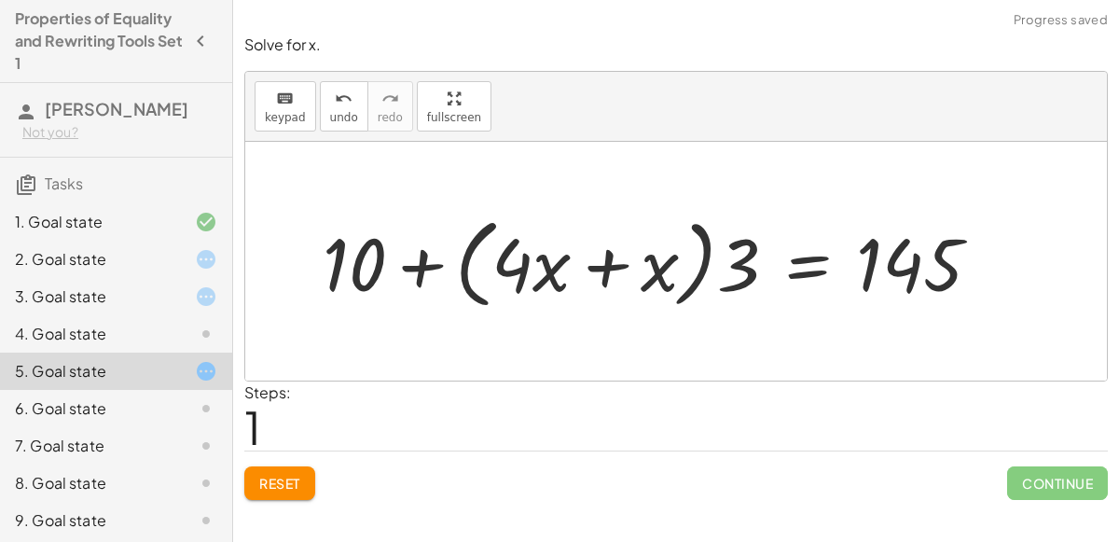
click at [458, 261] on div at bounding box center [659, 261] width 692 height 107
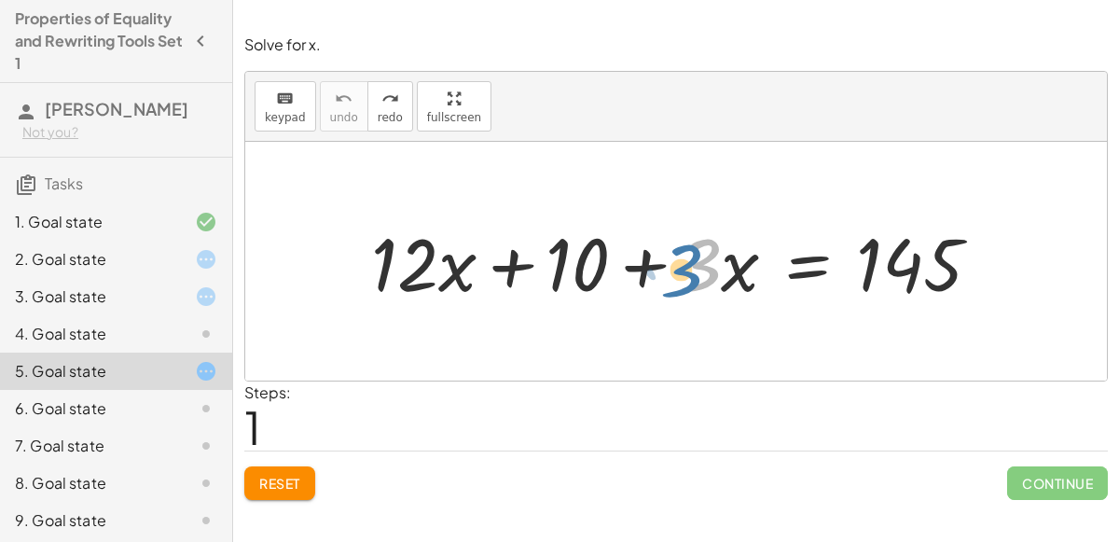
click at [716, 275] on div at bounding box center [683, 262] width 643 height 96
click at [744, 288] on div at bounding box center [683, 262] width 643 height 96
click at [716, 278] on div at bounding box center [683, 262] width 643 height 96
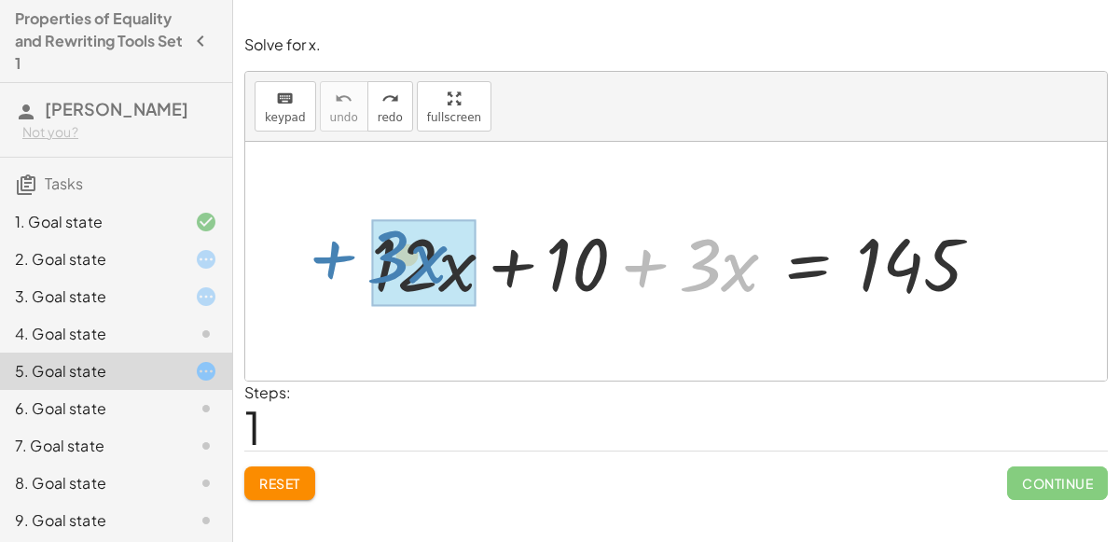
drag, startPoint x: 647, startPoint y: 263, endPoint x: 336, endPoint y: 255, distance: 311.5
click at [336, 255] on div "+ · 3 · x + · 12 · x + 10 + · 3 · x = 145" at bounding box center [676, 261] width 862 height 239
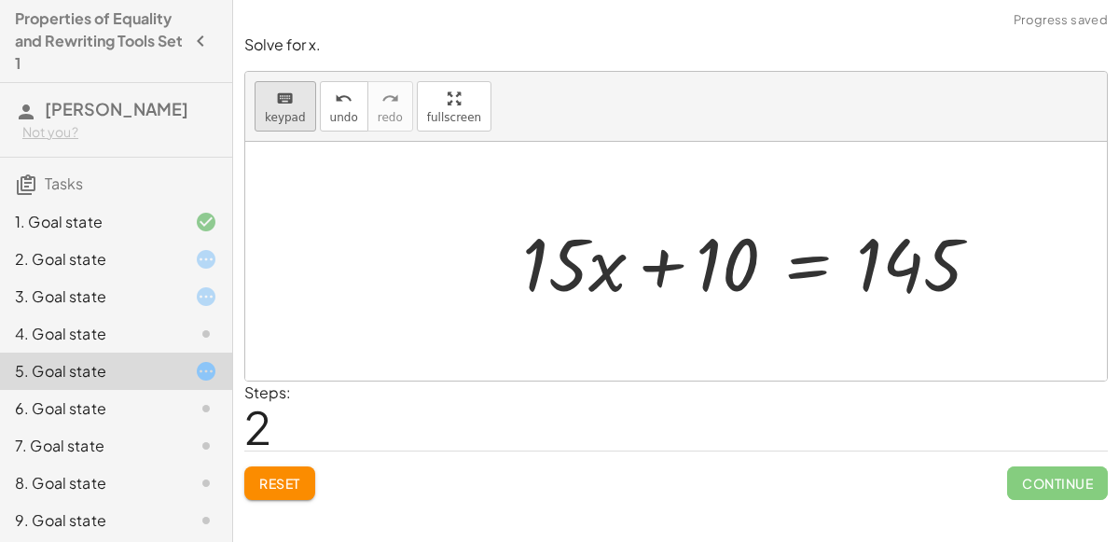
click at [285, 113] on span "keypad" at bounding box center [285, 117] width 41 height 13
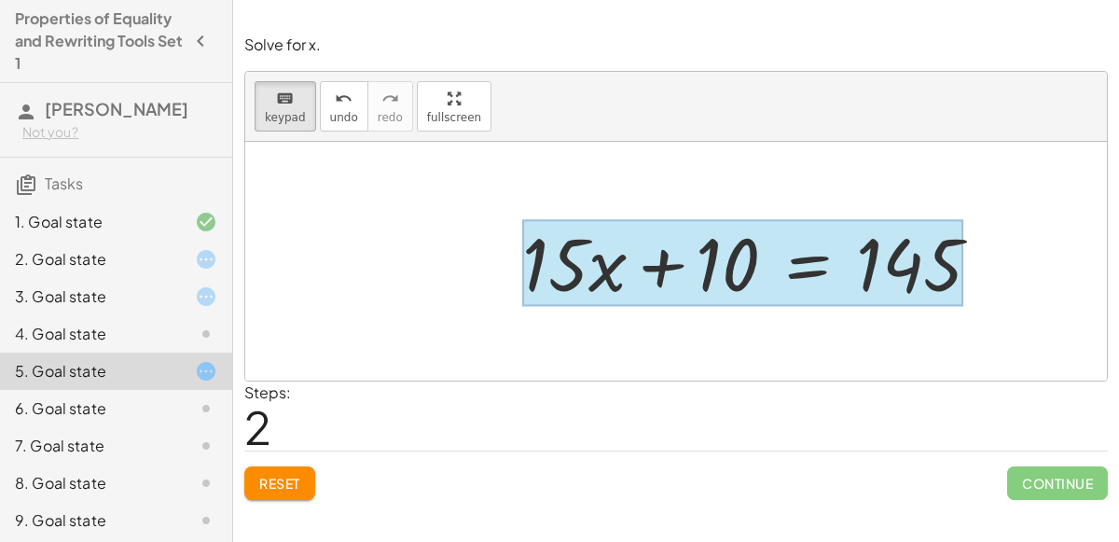
click at [805, 281] on div at bounding box center [742, 263] width 441 height 87
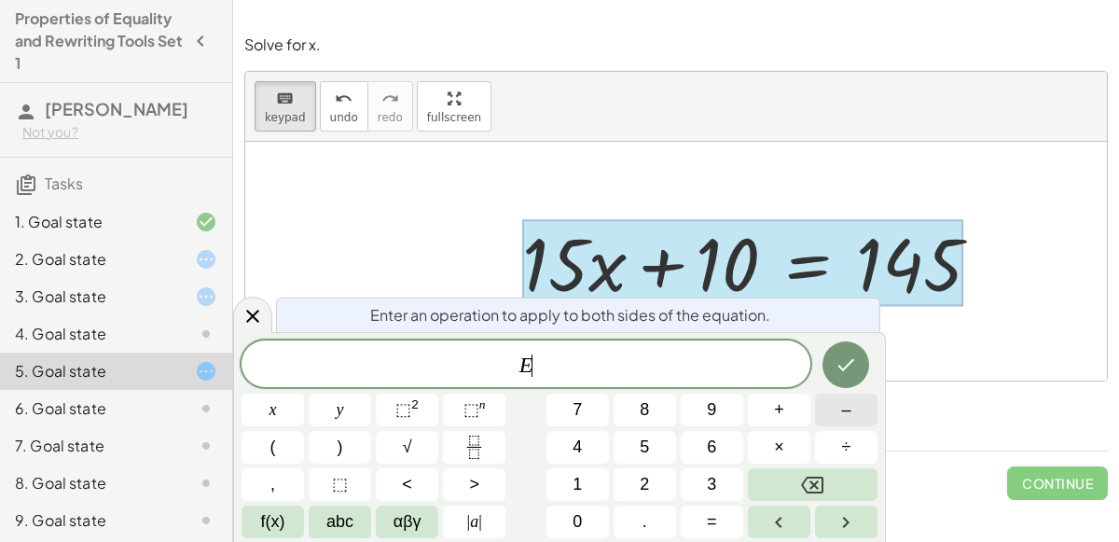
click at [829, 410] on button "–" at bounding box center [846, 409] width 62 height 33
click at [587, 479] on button "1" at bounding box center [577, 484] width 62 height 33
click at [654, 448] on button "5" at bounding box center [645, 447] width 62 height 33
click at [845, 408] on span "–" at bounding box center [845, 409] width 9 height 25
click at [834, 484] on button "Backspace" at bounding box center [813, 484] width 130 height 33
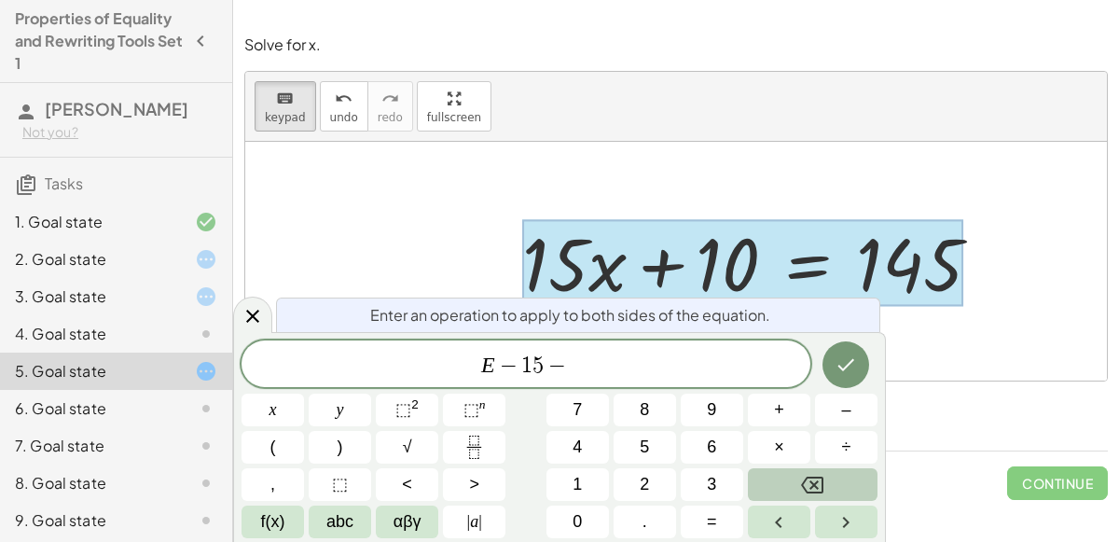
click at [834, 484] on button "Backspace" at bounding box center [813, 484] width 130 height 33
click at [590, 514] on button "0" at bounding box center [577, 521] width 62 height 33
click at [853, 375] on icon "Done" at bounding box center [846, 364] width 22 height 22
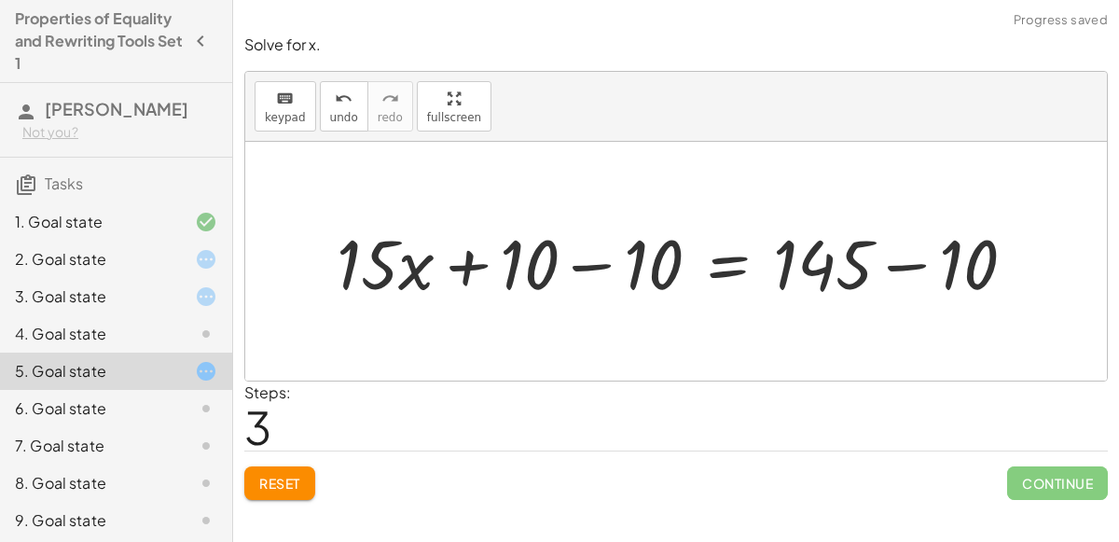
click at [635, 268] on div at bounding box center [683, 261] width 712 height 90
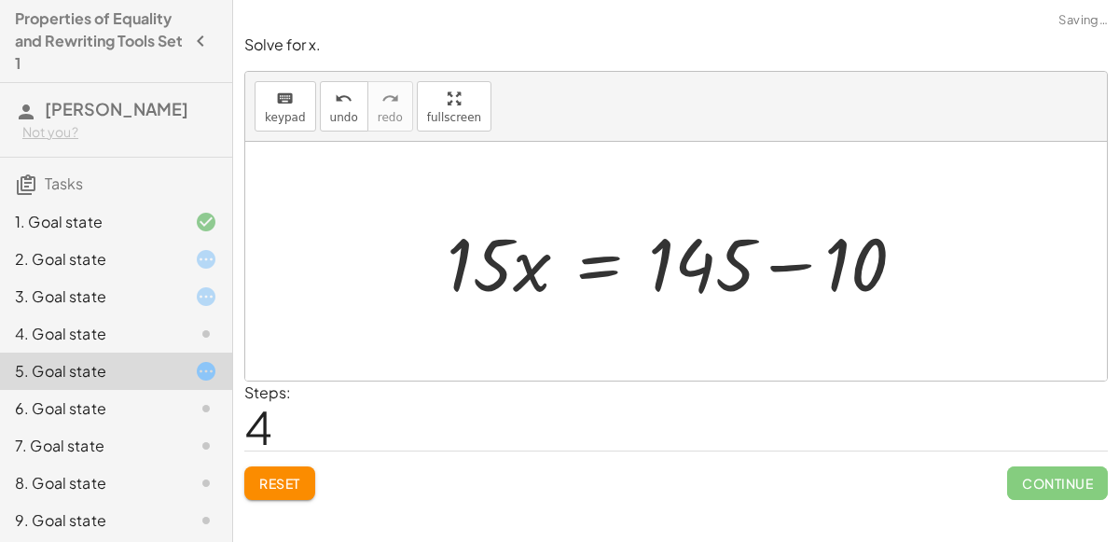
click at [789, 266] on div at bounding box center [683, 262] width 492 height 96
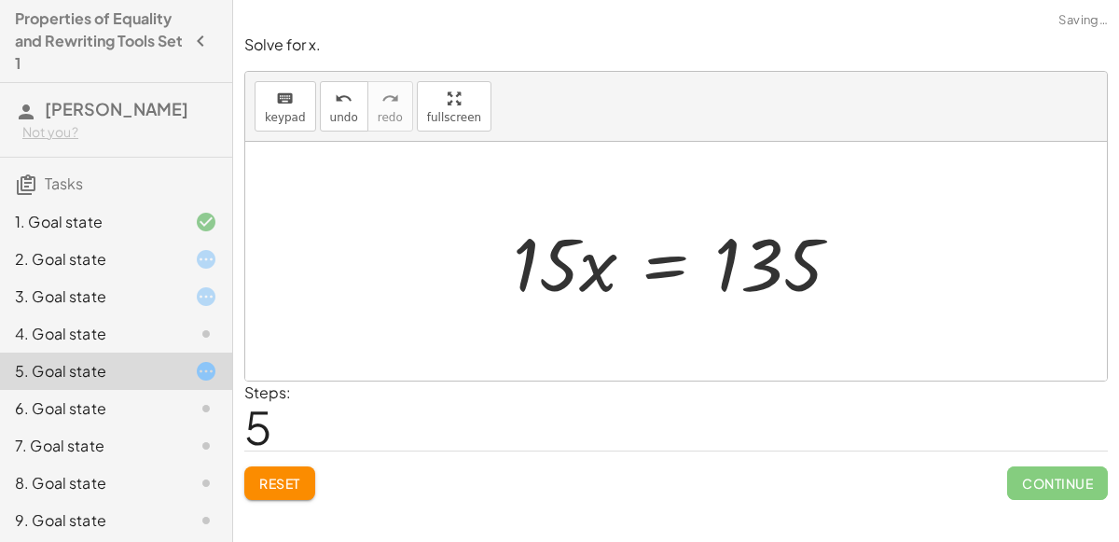
click at [671, 265] on div at bounding box center [684, 262] width 361 height 96
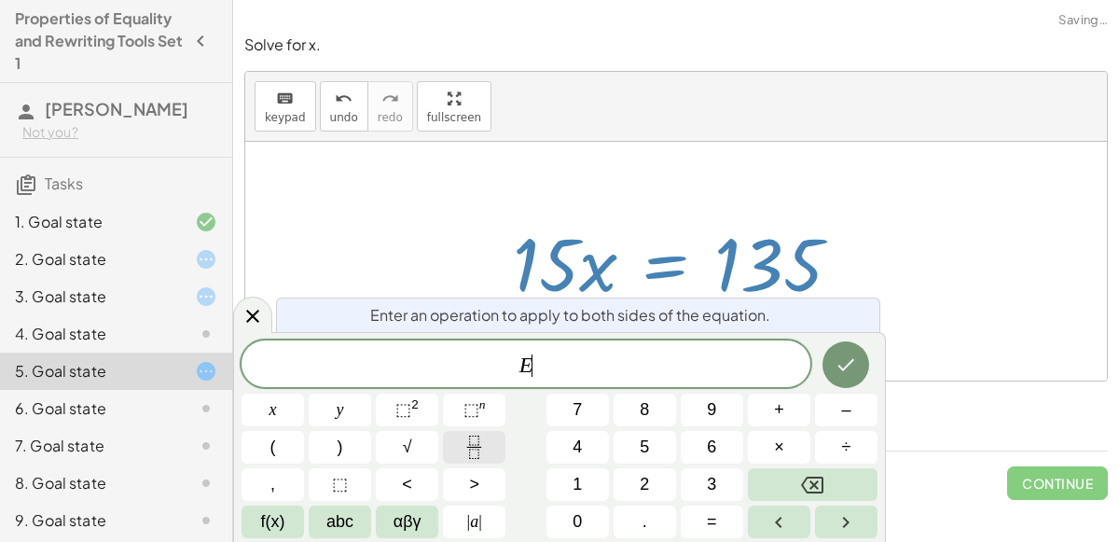
click at [476, 448] on icon "Fraction" at bounding box center [473, 446] width 23 height 23
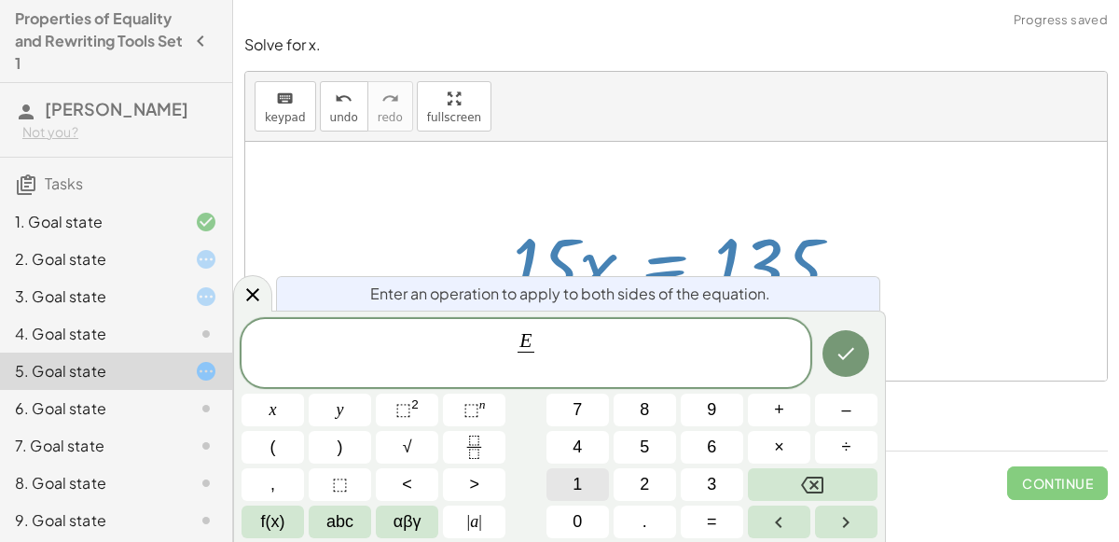
click at [574, 478] on span "1" at bounding box center [577, 484] width 9 height 25
click at [626, 450] on button "5" at bounding box center [645, 447] width 62 height 33
click at [844, 359] on icon "Done" at bounding box center [846, 354] width 17 height 12
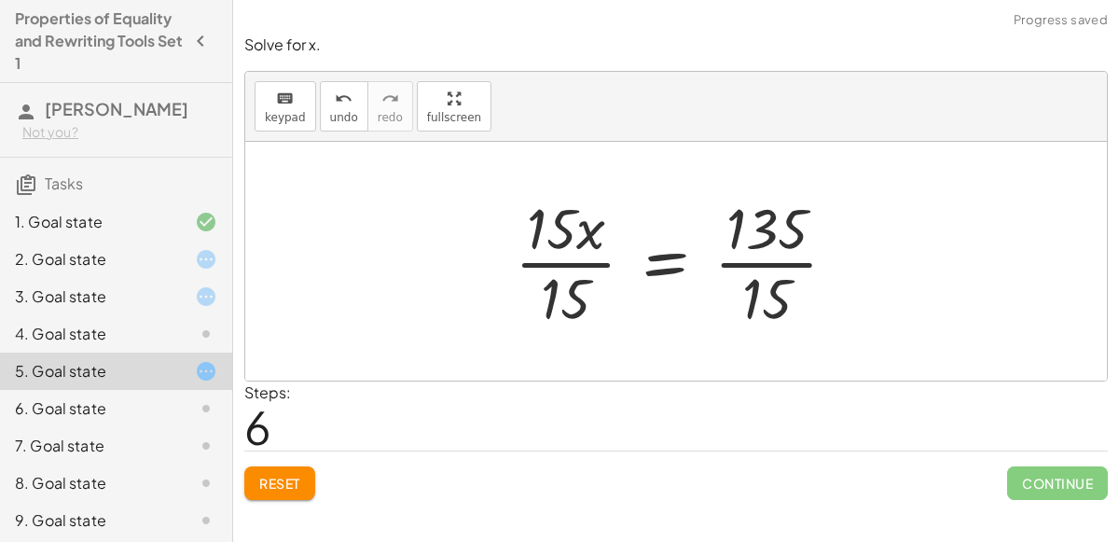
click at [575, 260] on div at bounding box center [683, 261] width 356 height 144
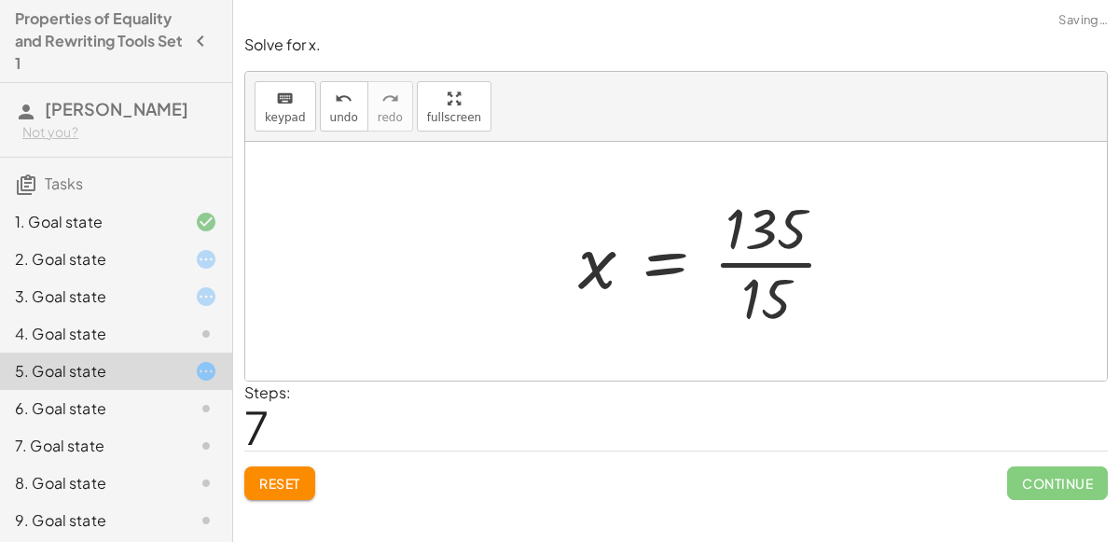
click at [750, 260] on div at bounding box center [715, 261] width 292 height 144
